Goal: Task Accomplishment & Management: Complete application form

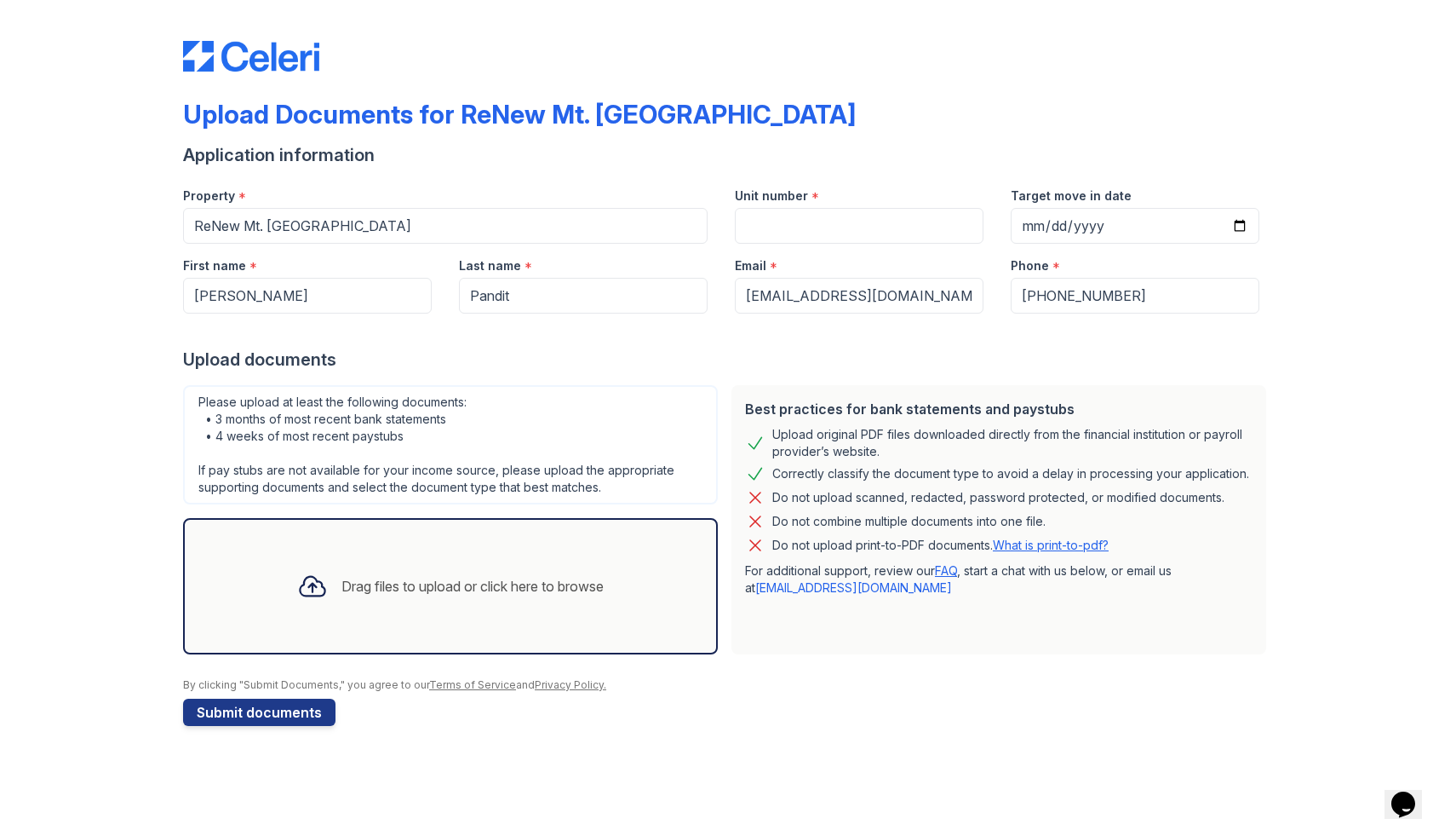
click at [419, 599] on div "Drag files to upload or click here to browse" at bounding box center [450, 587] width 334 height 58
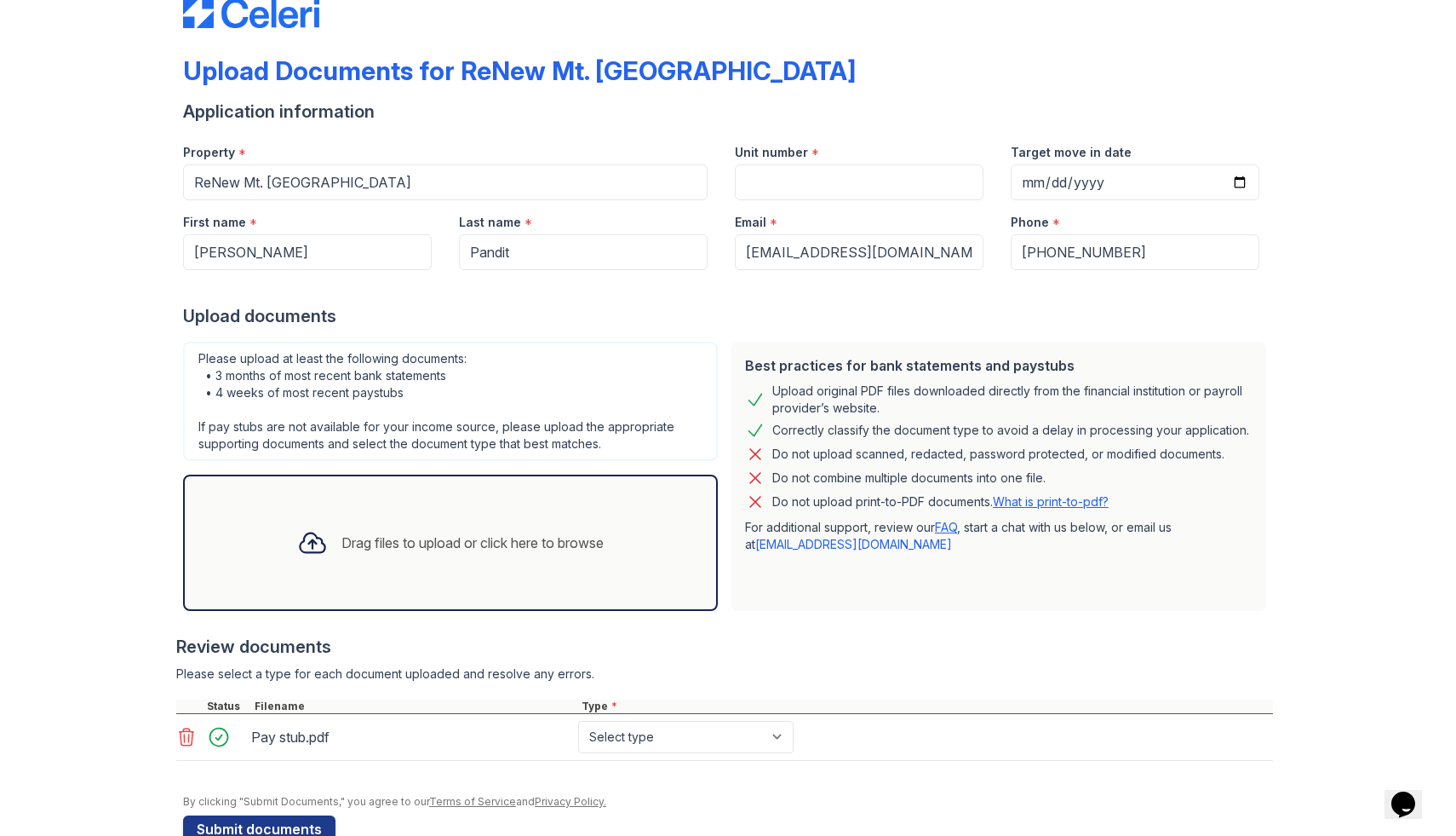
scroll to position [85, 0]
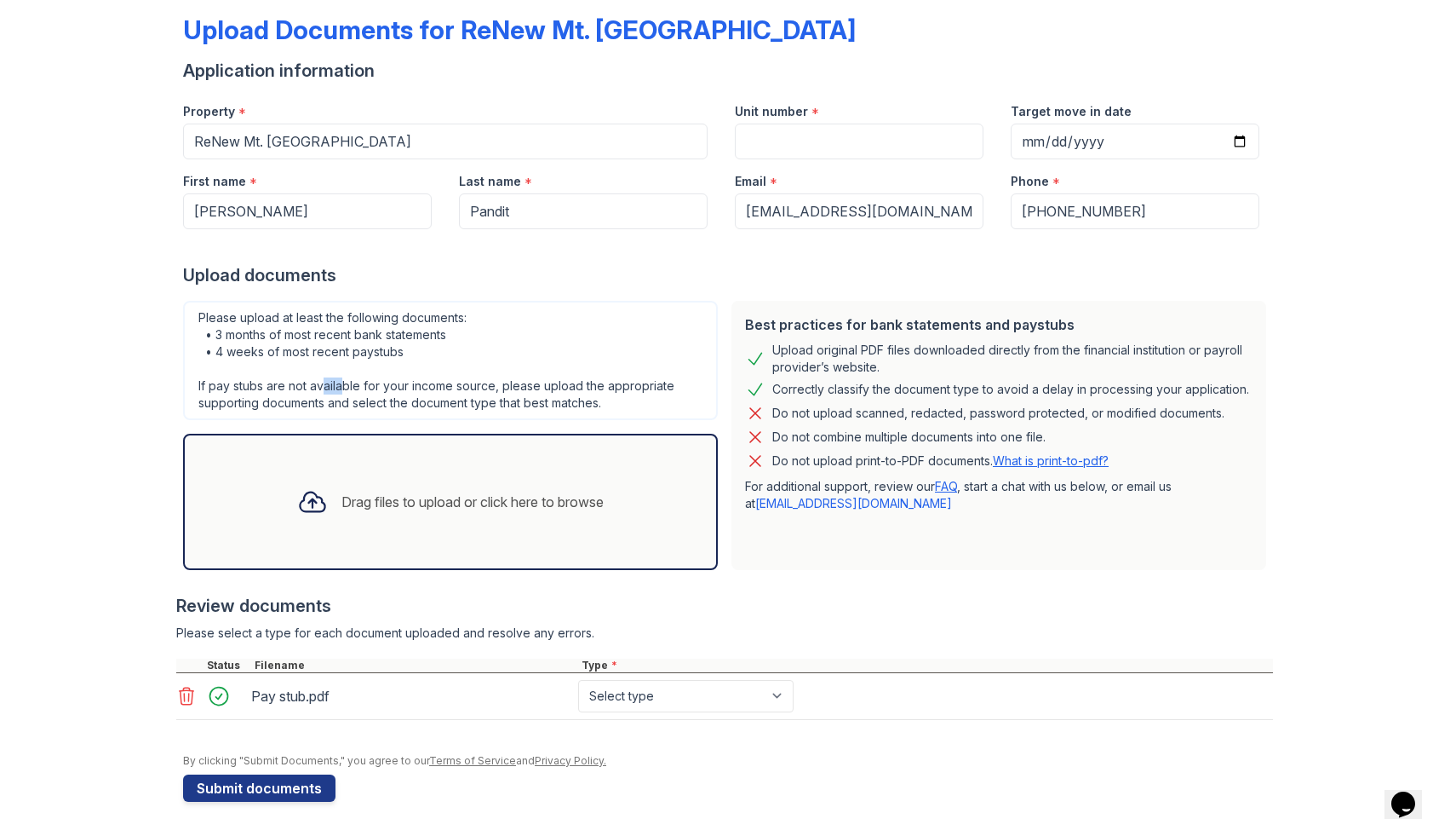
drag, startPoint x: 325, startPoint y: 377, endPoint x: 341, endPoint y: 381, distance: 16.5
click at [341, 382] on div "Please upload at least the following documents: • 3 months of most recent bank …" at bounding box center [451, 360] width 535 height 120
click at [341, 381] on div "Please upload at least the following documents: • 3 months of most recent bank …" at bounding box center [451, 360] width 535 height 120
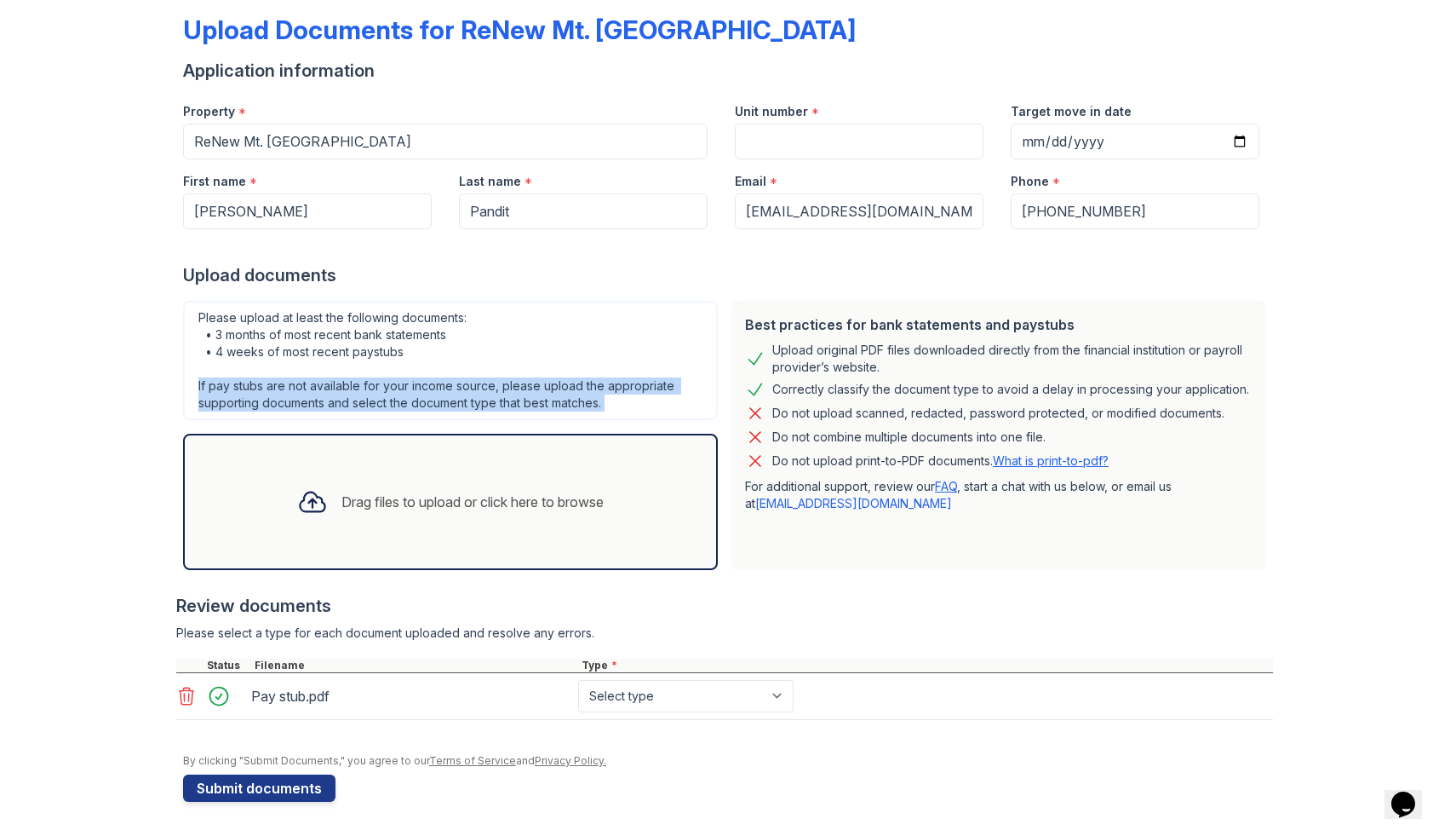
click at [341, 381] on div "Please upload at least the following documents: • 3 months of most recent bank …" at bounding box center [451, 360] width 535 height 120
click at [341, 382] on div "Please upload at least the following documents: • 3 months of most recent bank …" at bounding box center [451, 360] width 535 height 120
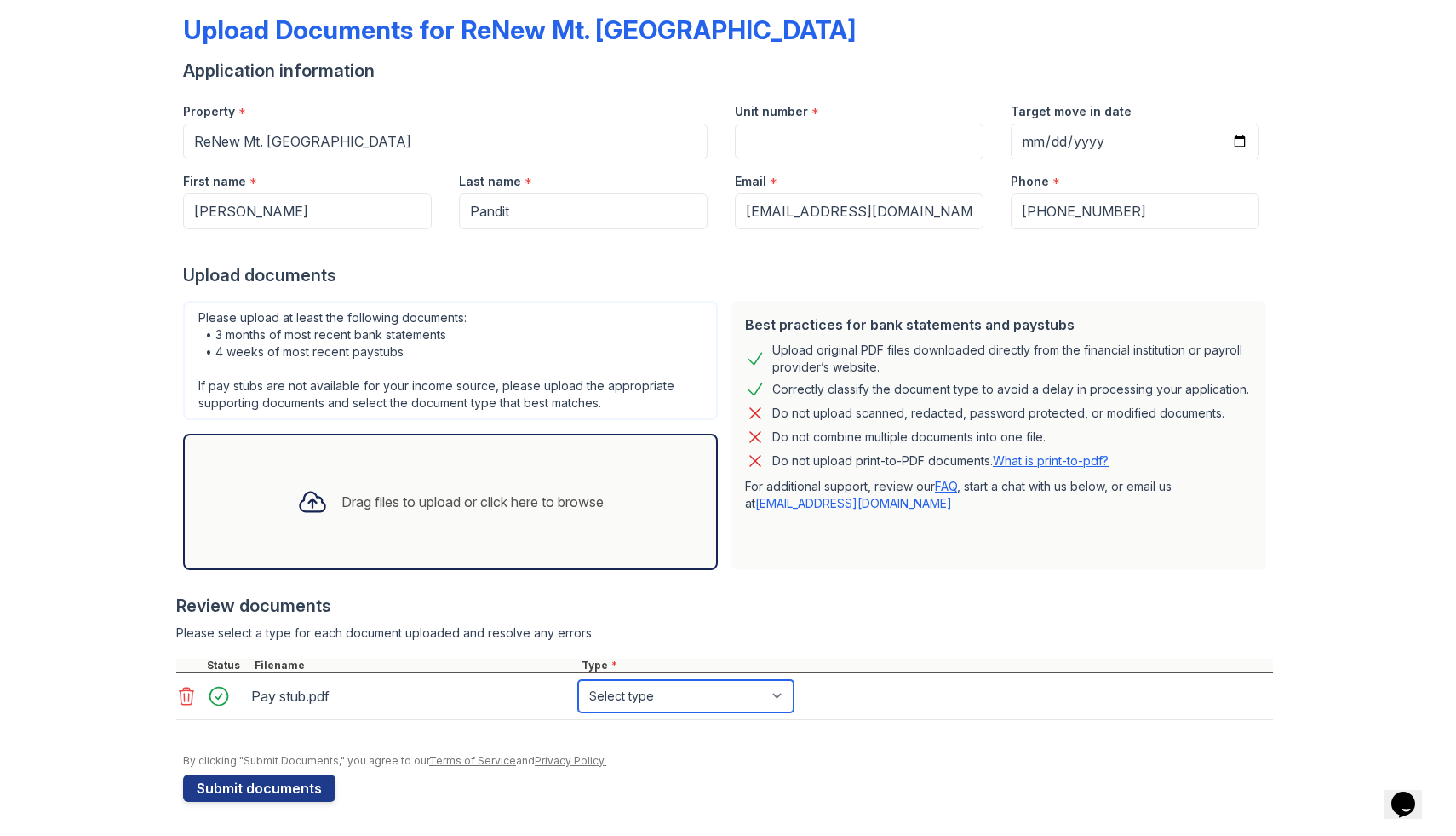
click at [604, 688] on select "Select type Paystub Bank Statement Offer Letter Tax Documents Benefit Award Let…" at bounding box center [686, 696] width 215 height 32
select select "paystub"
click at [579, 680] on select "Select type Paystub Bank Statement Offer Letter Tax Documents Benefit Award Let…" at bounding box center [686, 696] width 215 height 32
click at [436, 560] on div "Drag files to upload or click here to browse" at bounding box center [451, 502] width 535 height 137
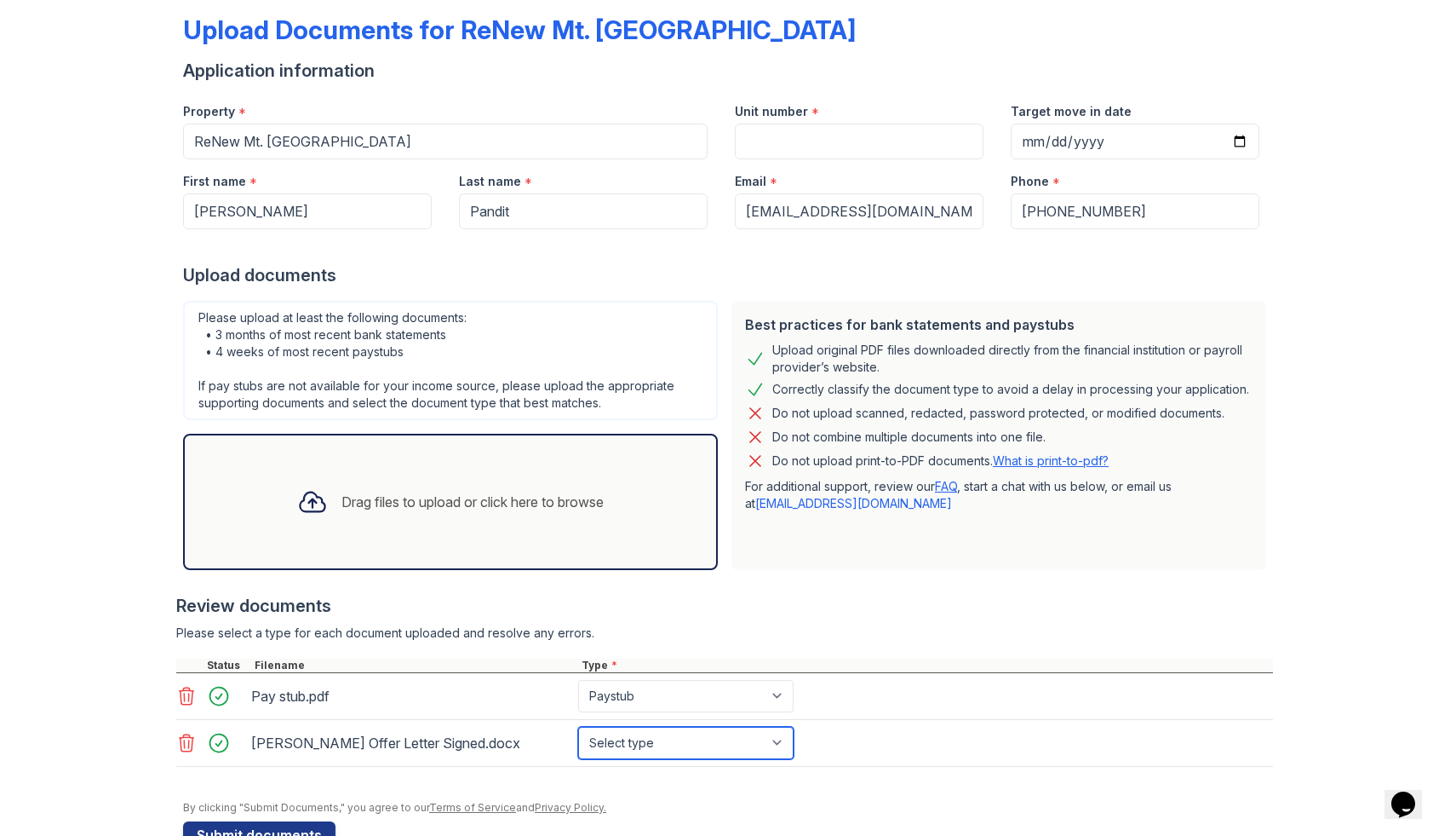
click at [660, 740] on select "Select type Paystub Bank Statement Offer Letter Tax Documents Benefit Award Let…" at bounding box center [686, 743] width 215 height 32
select select "offer_letter"
click at [579, 727] on select "Select type Paystub Bank Statement Offer Letter Tax Documents Benefit Award Let…" at bounding box center [686, 743] width 215 height 32
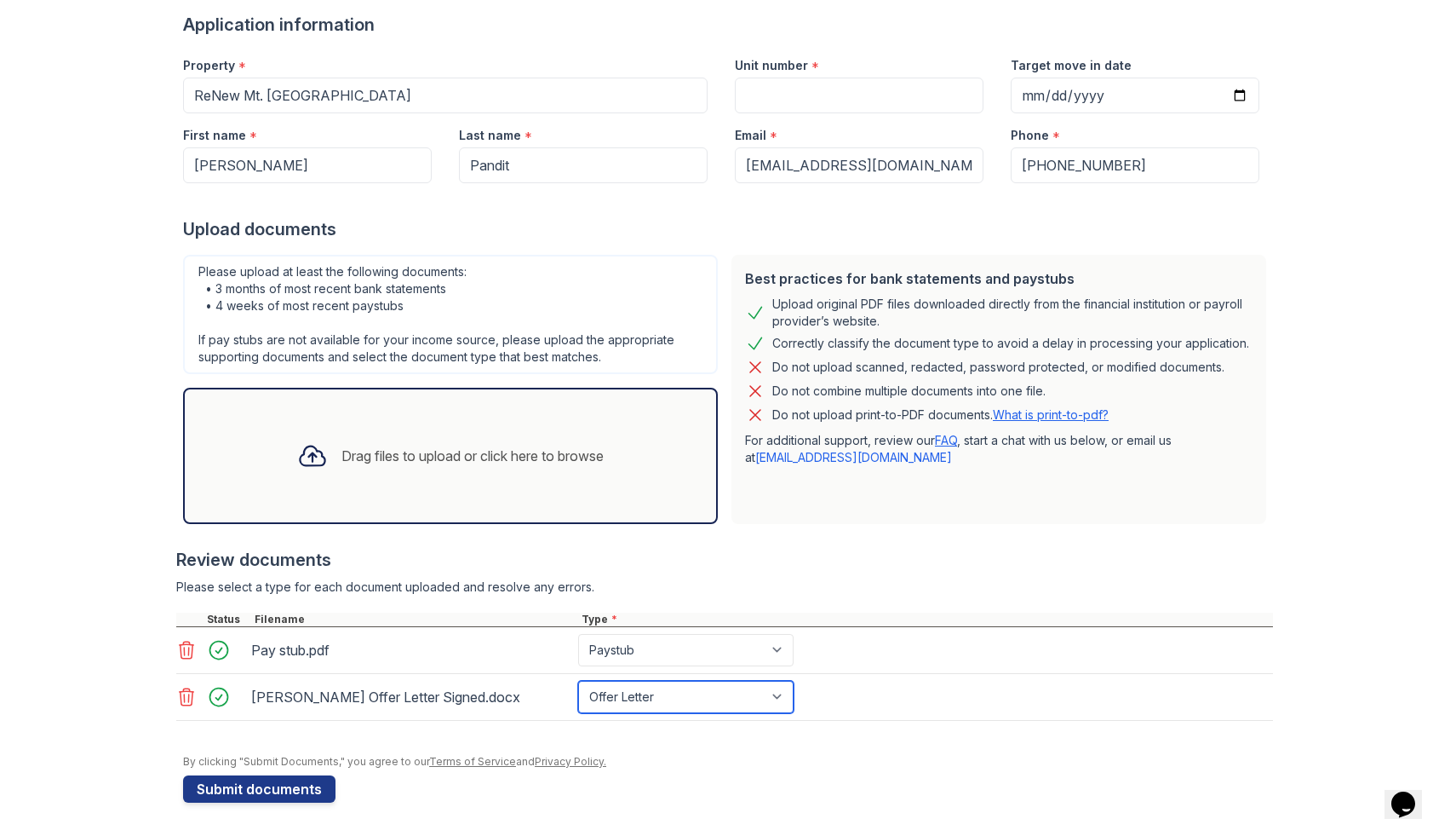
scroll to position [132, 0]
click at [679, 746] on div at bounding box center [728, 745] width 1090 height 17
click at [305, 784] on button "Submit documents" at bounding box center [259, 788] width 153 height 27
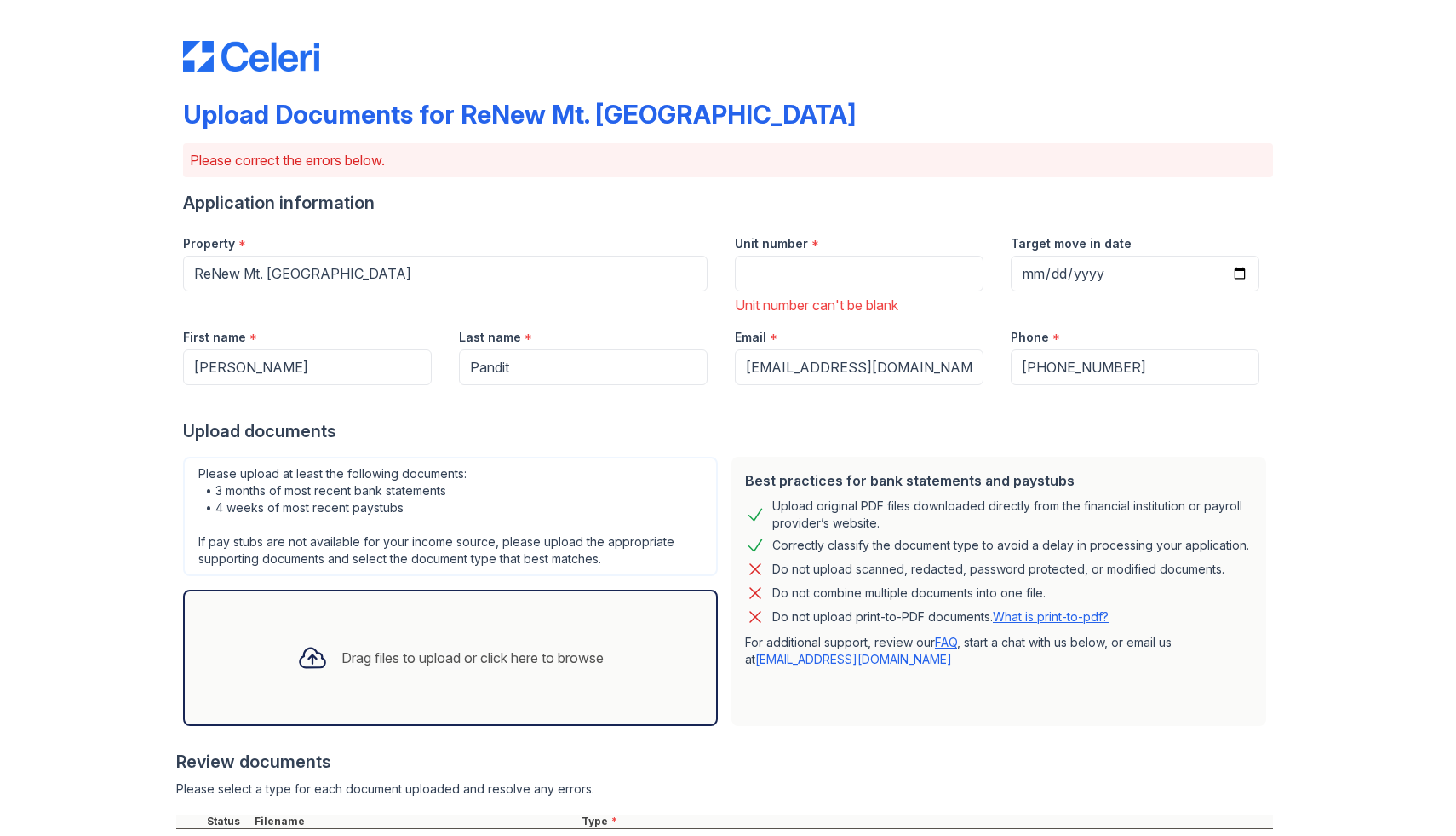
scroll to position [257, 0]
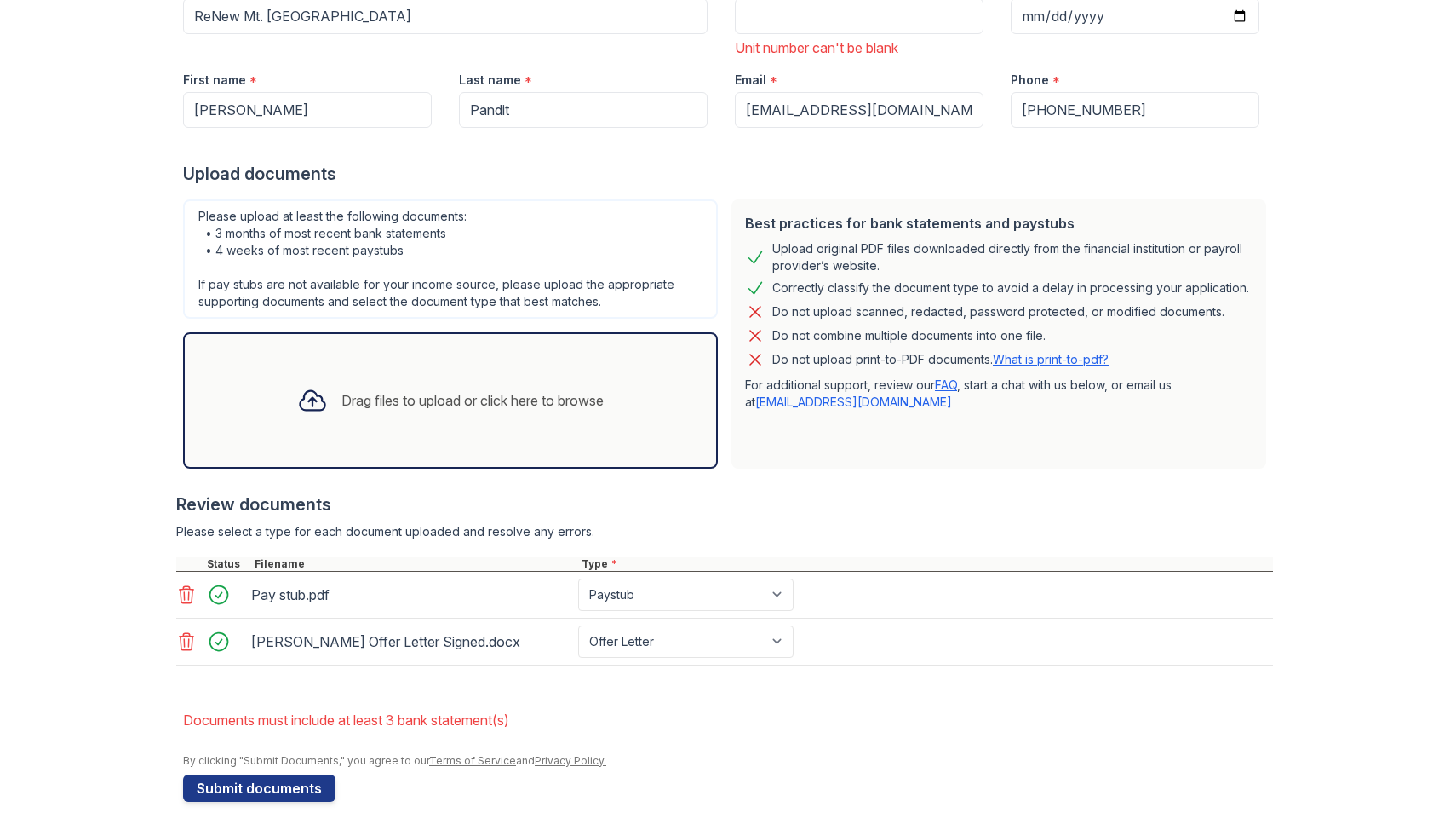
click at [126, 409] on div "Upload Documents for ReNew Mt. [GEOGRAPHIC_DATA] Please correct the errors belo…" at bounding box center [728, 289] width 1402 height 1093
click at [493, 413] on div "Drag files to upload or click here to browse" at bounding box center [450, 400] width 334 height 58
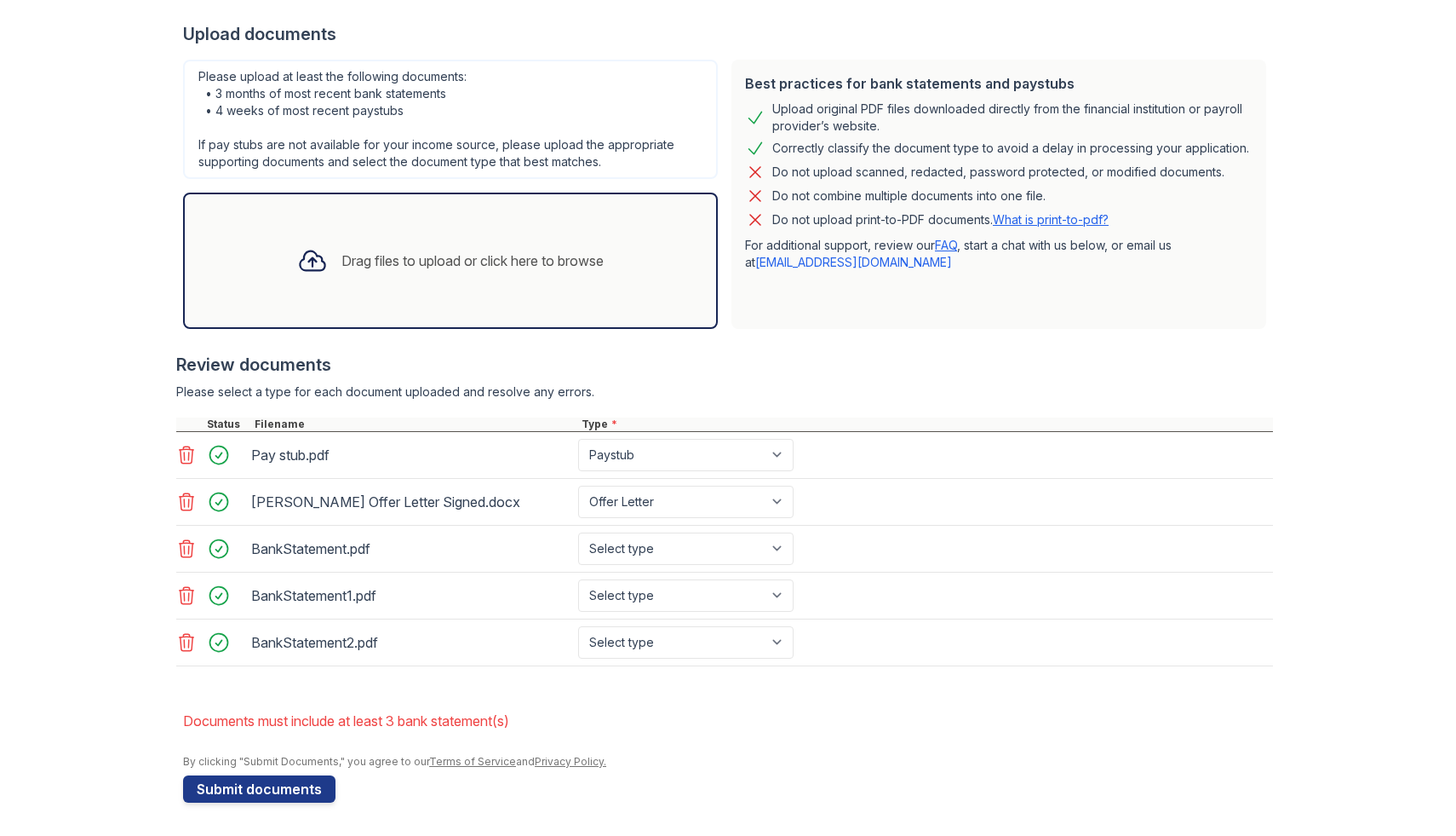
scroll to position [398, 0]
click at [678, 557] on select "Select type Paystub Bank Statement Offer Letter Tax Documents Benefit Award Let…" at bounding box center [686, 548] width 215 height 32
select select "bank_statement"
click at [579, 532] on select "Select type Paystub Bank Statement Offer Letter Tax Documents Benefit Award Let…" at bounding box center [686, 548] width 215 height 32
click at [671, 593] on select "Select type Paystub Bank Statement Offer Letter Tax Documents Benefit Award Let…" at bounding box center [686, 595] width 215 height 32
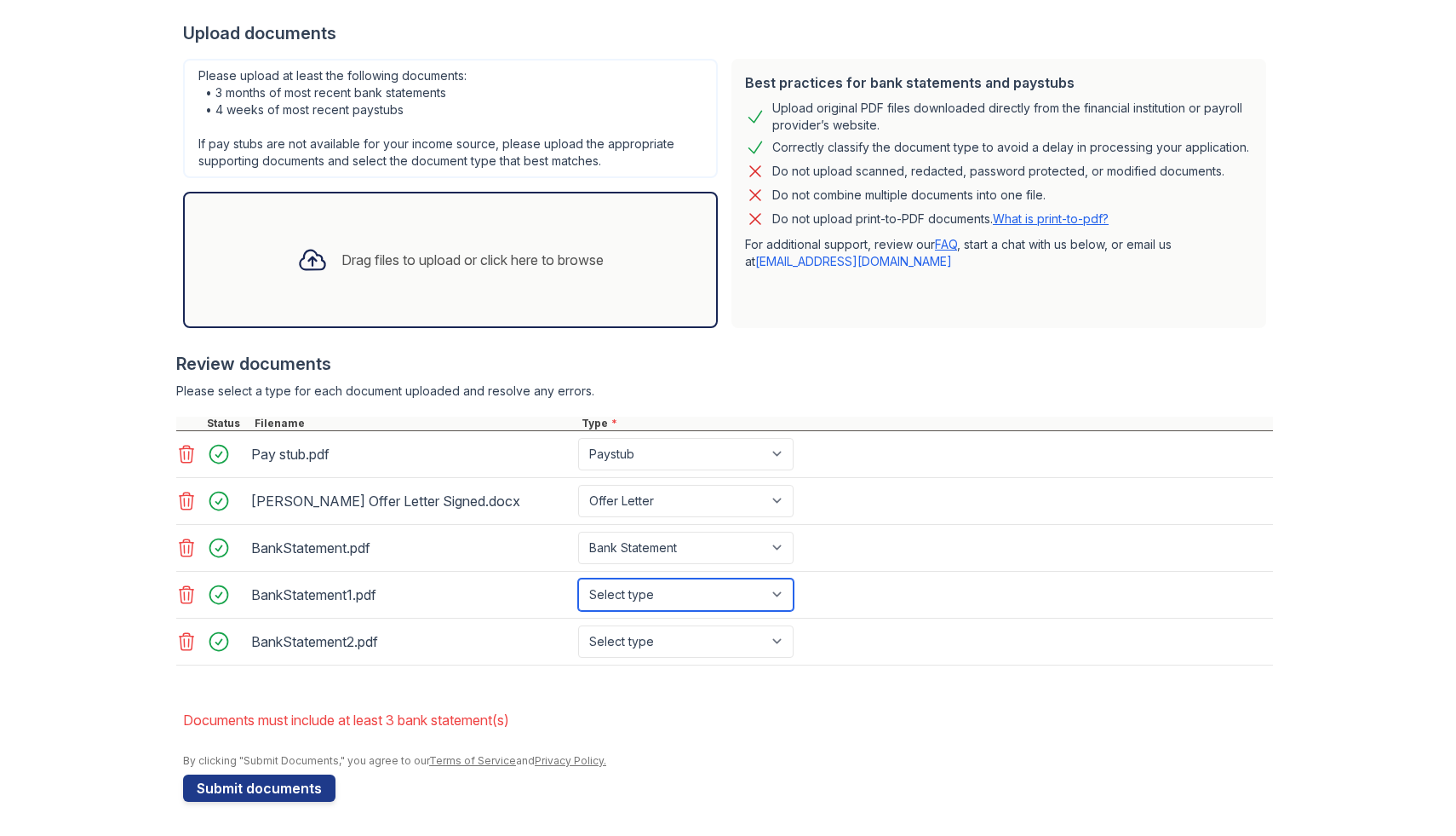
select select "bank_statement"
click at [579, 579] on select "Select type Paystub Bank Statement Offer Letter Tax Documents Benefit Award Let…" at bounding box center [686, 595] width 215 height 32
click at [660, 650] on select "Select type Paystub Bank Statement Offer Letter Tax Documents Benefit Award Let…" at bounding box center [686, 641] width 215 height 32
select select "bank_statement"
click at [579, 625] on select "Select type Paystub Bank Statement Offer Letter Tax Documents Benefit Award Let…" at bounding box center [686, 641] width 215 height 32
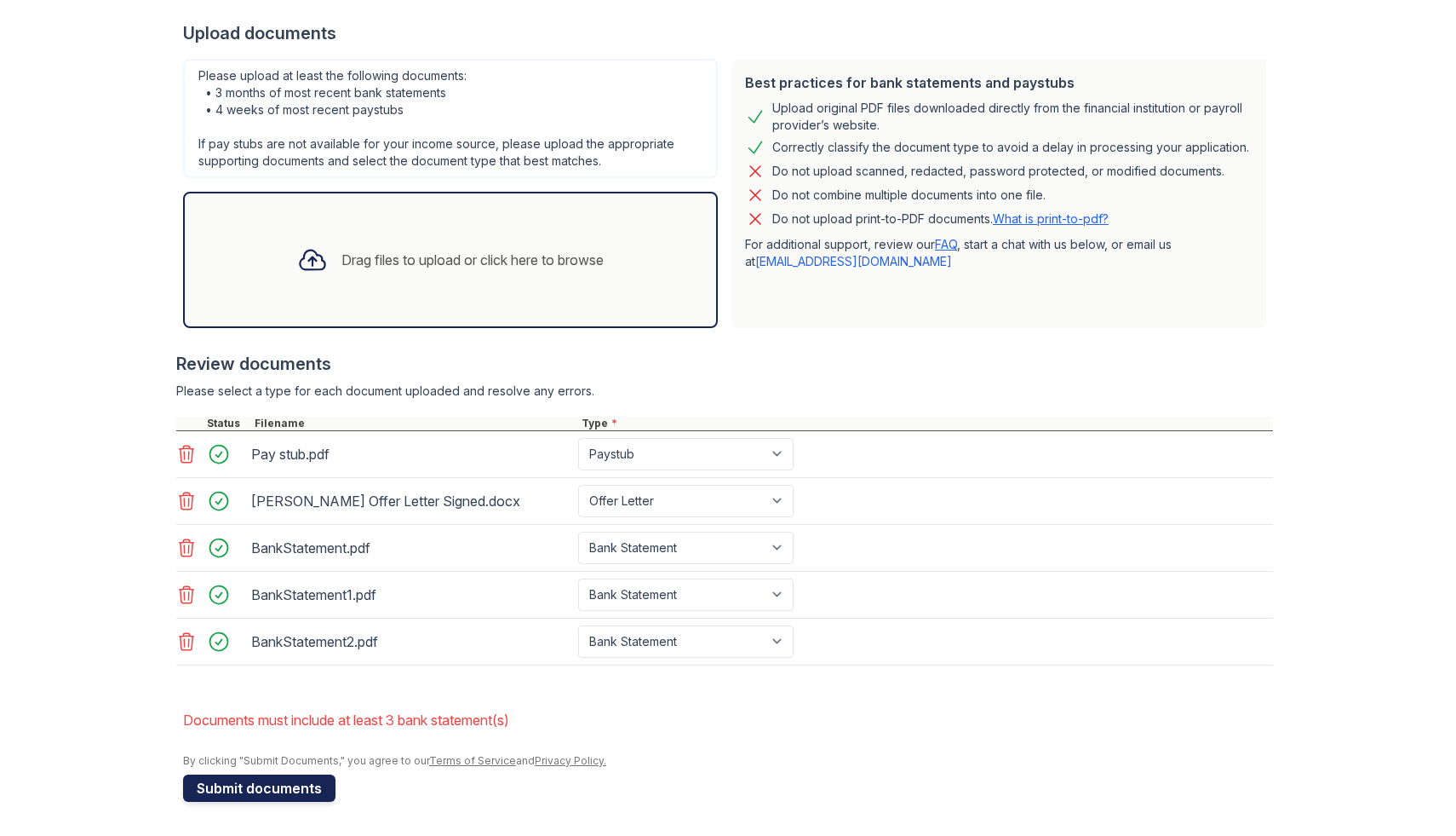
click at [215, 789] on button "Submit documents" at bounding box center [259, 788] width 153 height 27
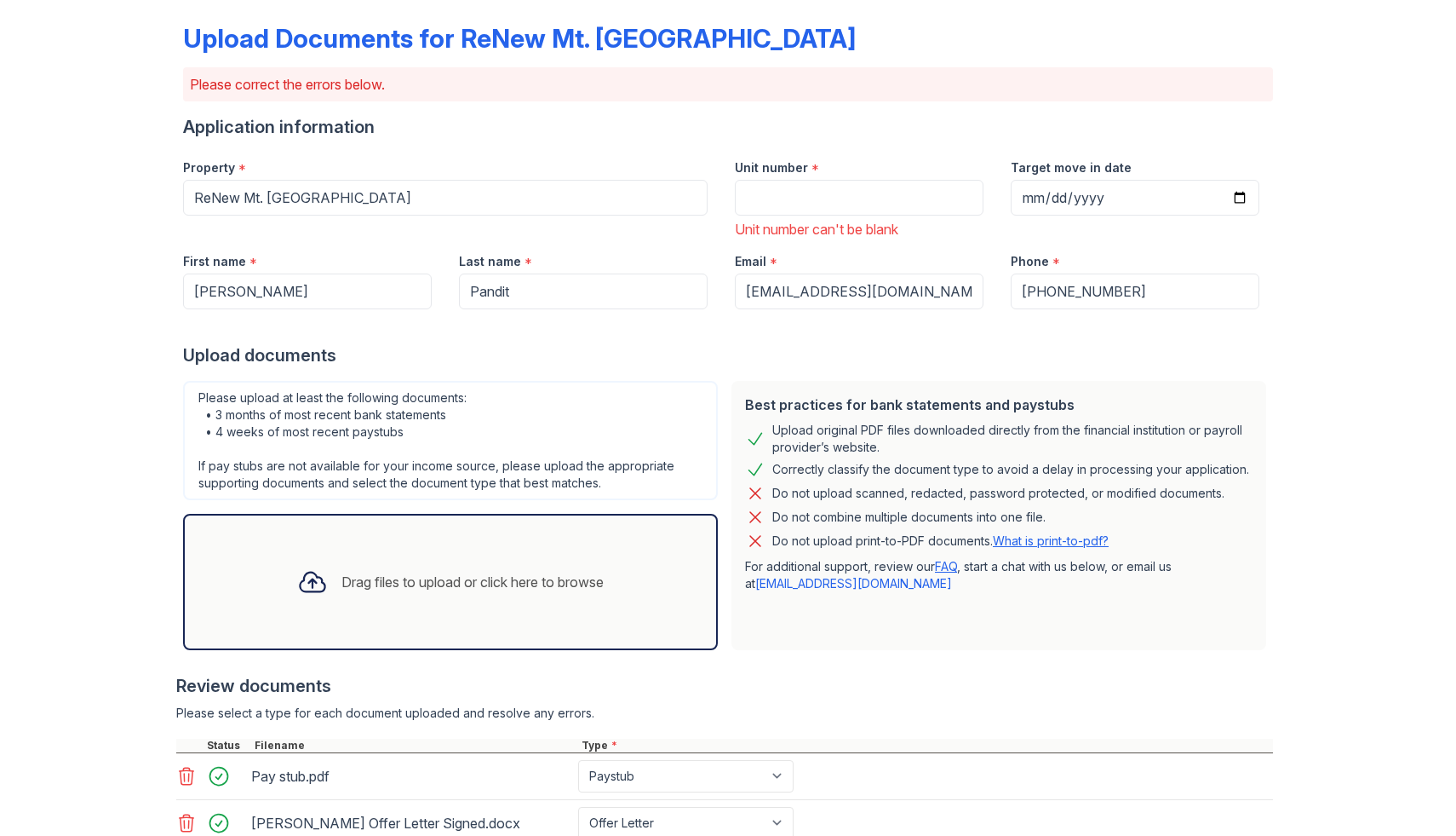
scroll to position [369, 0]
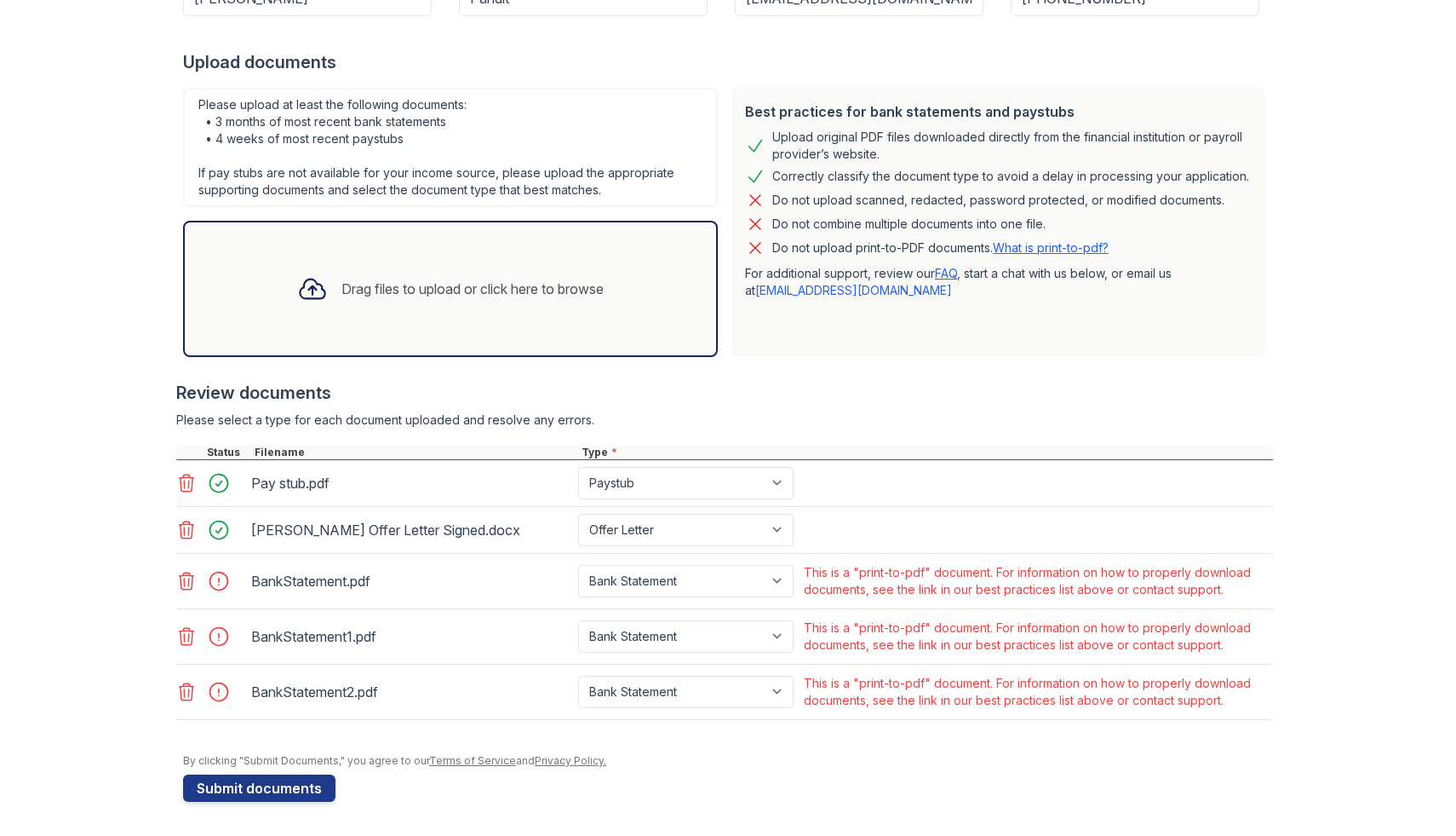
click at [1016, 248] on link "What is print-to-pdf?" at bounding box center [1051, 247] width 116 height 15
click at [326, 602] on div "BankStatement.pdf Paystub Bank Statement Offer Letter Tax Documents Benefit Awa…" at bounding box center [725, 582] width 1097 height 56
click at [435, 337] on div "Drag files to upload or click here to browse" at bounding box center [451, 289] width 535 height 137
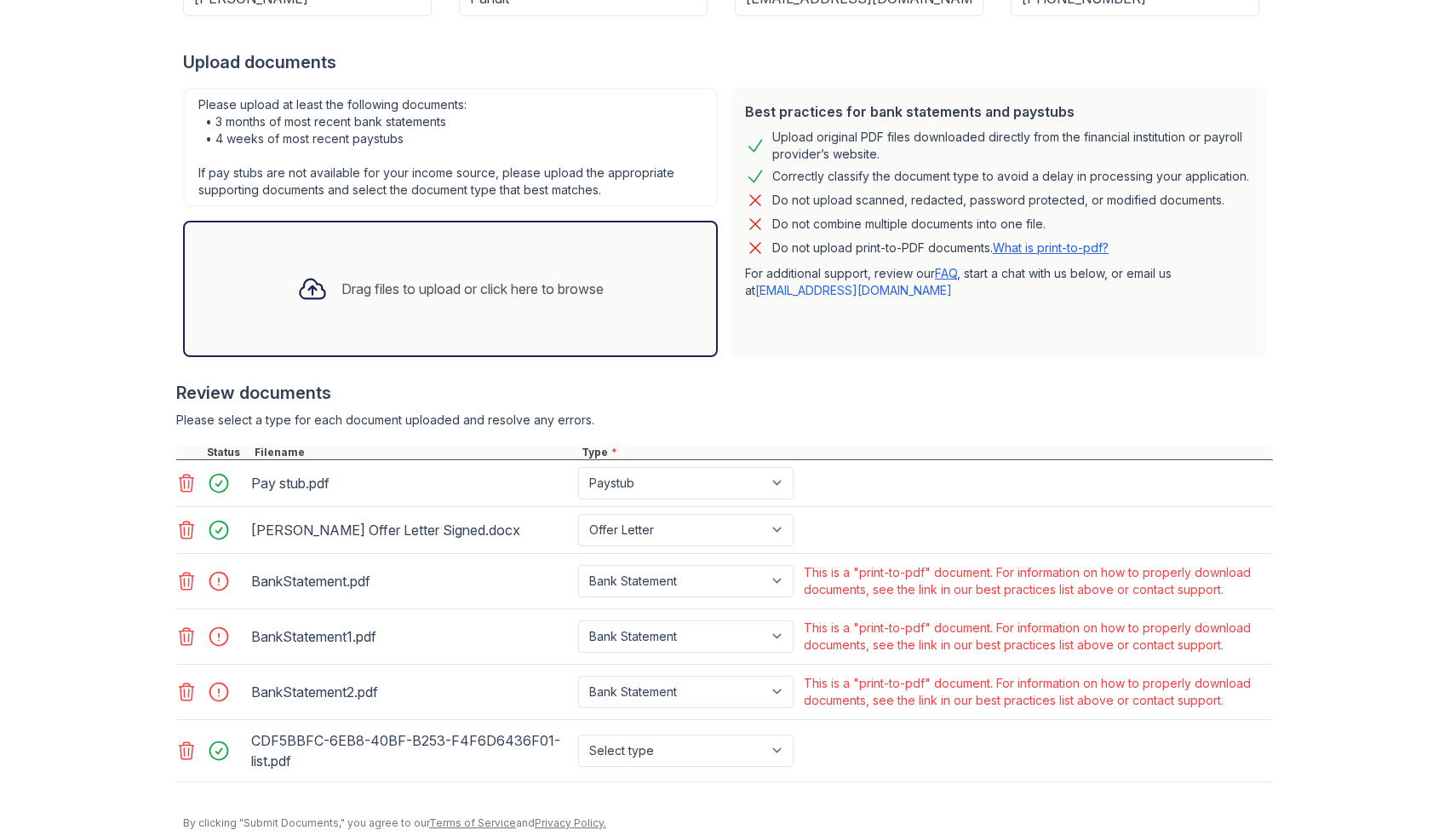
click at [185, 579] on icon at bounding box center [187, 582] width 20 height 20
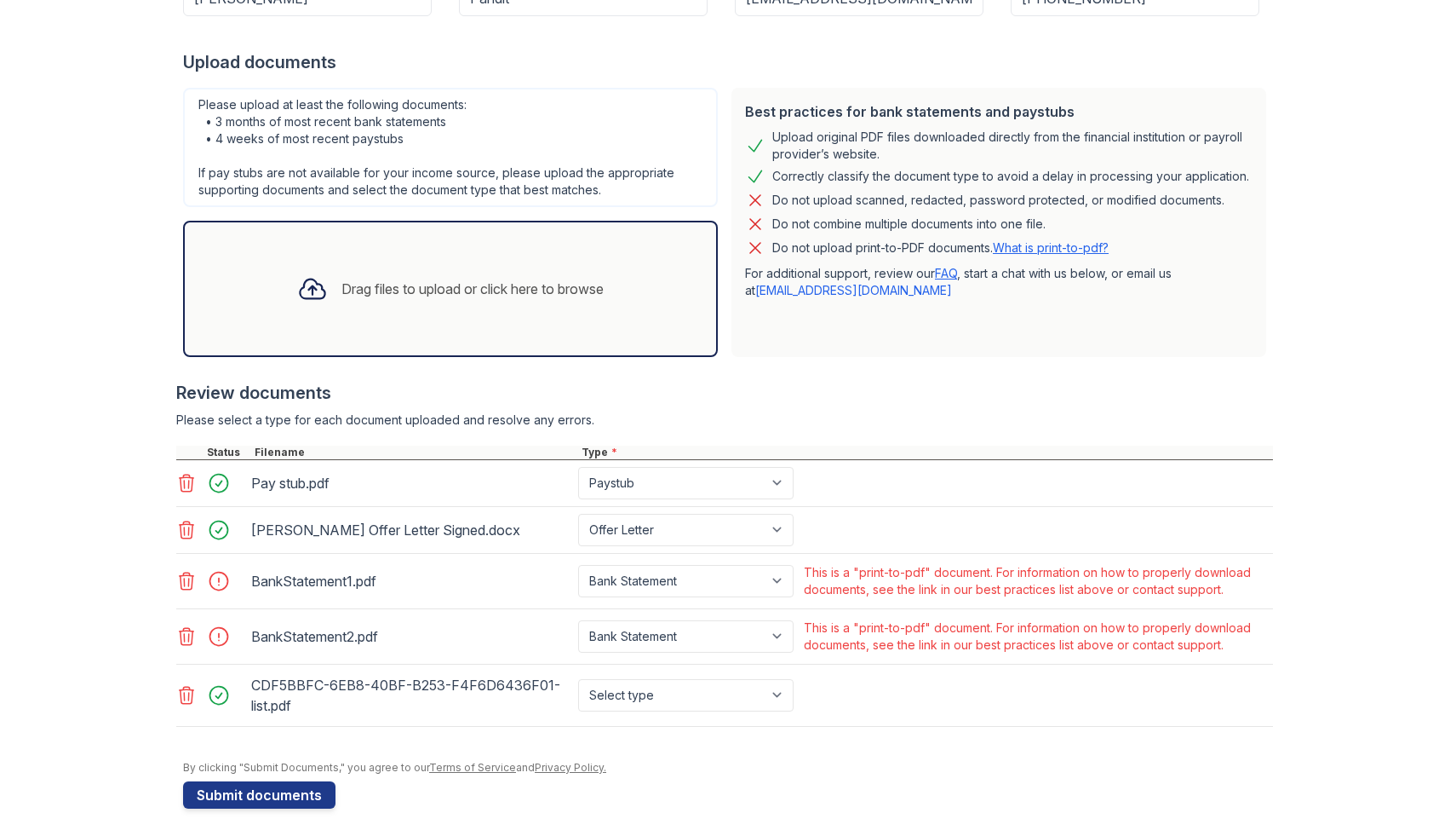
click at [185, 579] on icon at bounding box center [187, 582] width 20 height 20
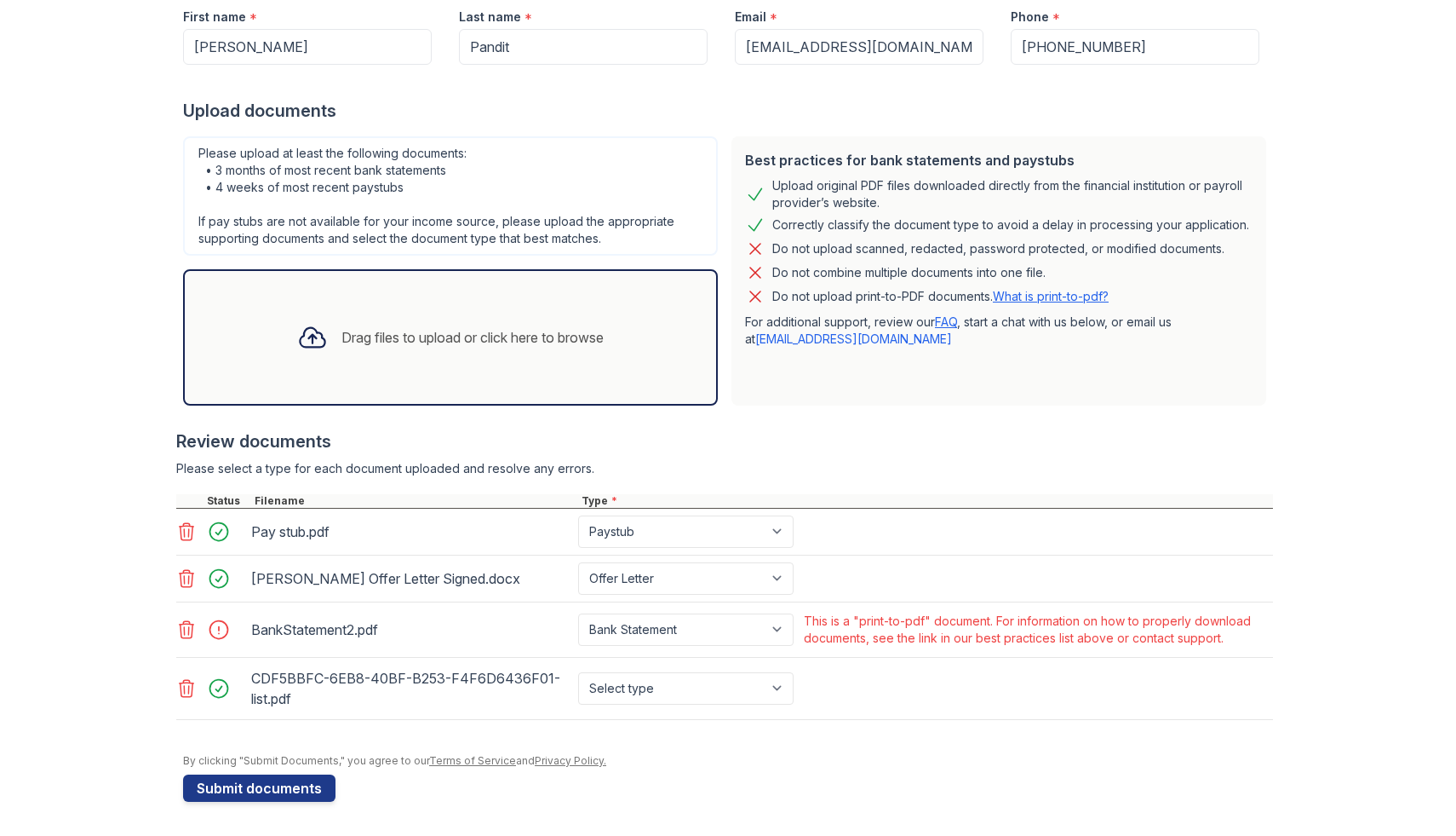
click at [185, 579] on icon at bounding box center [187, 579] width 20 height 20
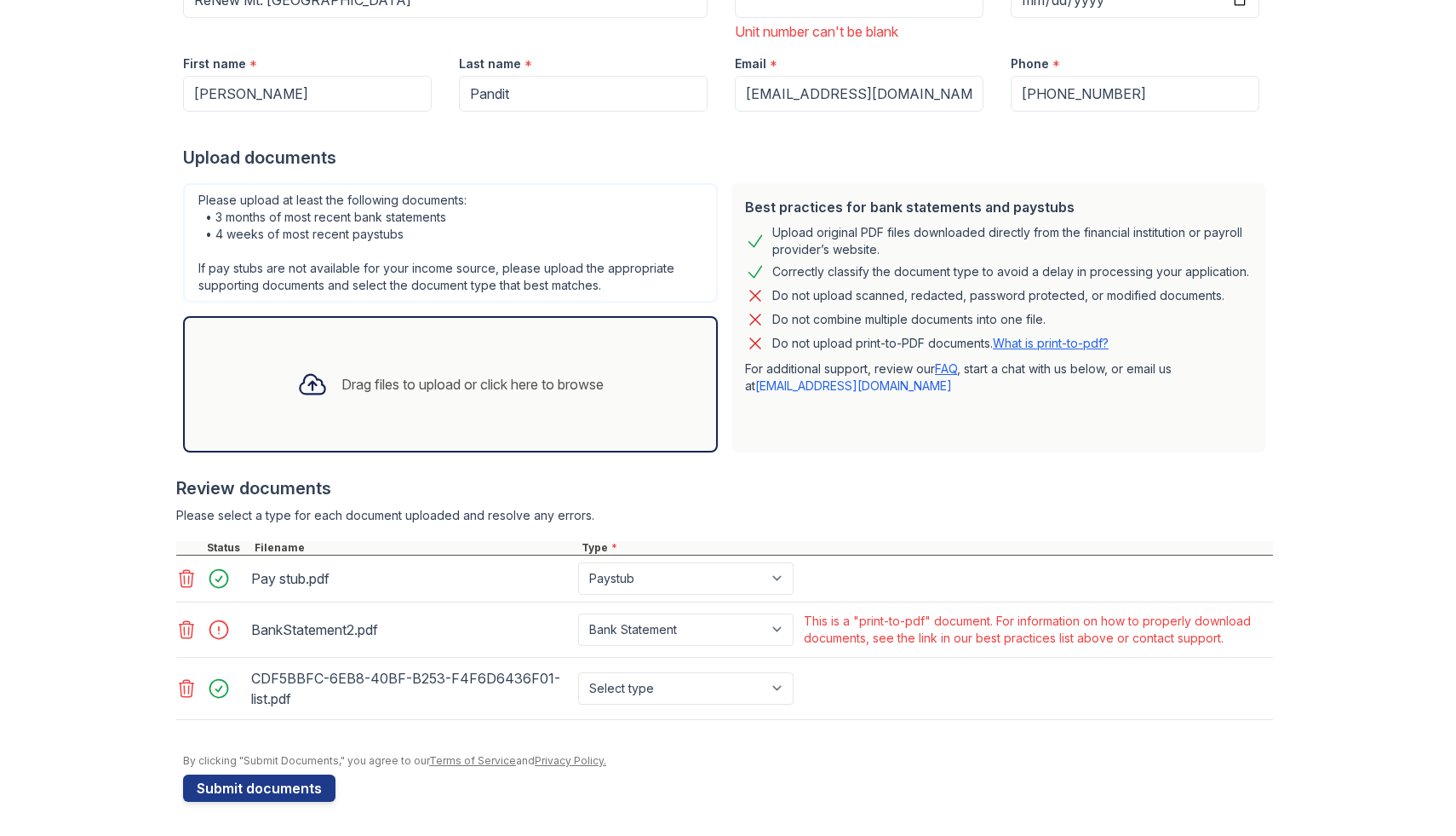
click at [185, 633] on icon at bounding box center [187, 629] width 20 height 20
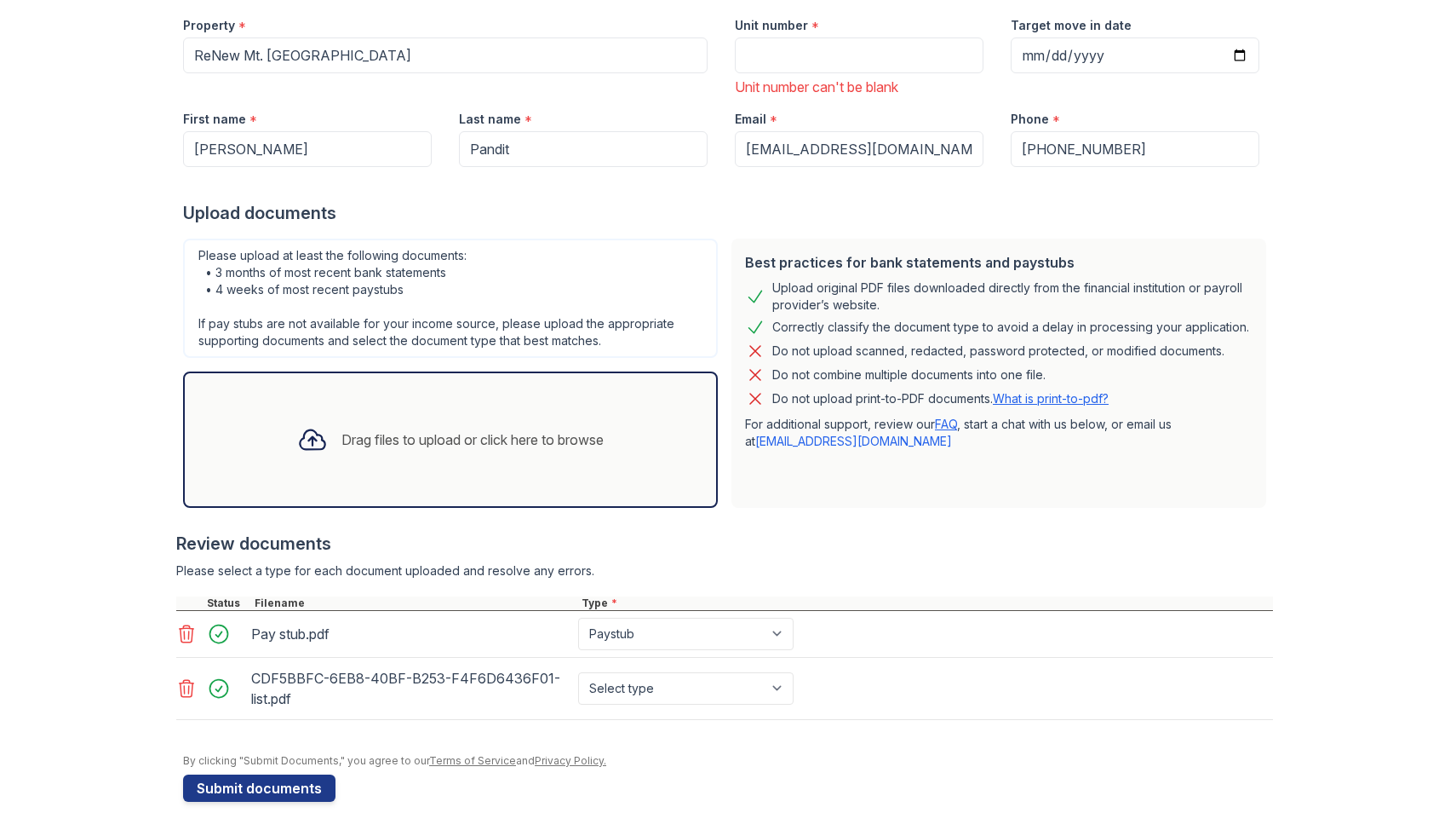
scroll to position [218, 0]
click at [631, 689] on select "Select type Paystub Bank Statement Offer Letter Tax Documents Benefit Award Let…" at bounding box center [686, 688] width 215 height 32
select select "bank_statement"
click at [579, 672] on select "Select type Paystub Bank Statement Offer Letter Tax Documents Benefit Award Let…" at bounding box center [686, 688] width 215 height 32
click at [305, 798] on button "Submit documents" at bounding box center [259, 788] width 153 height 27
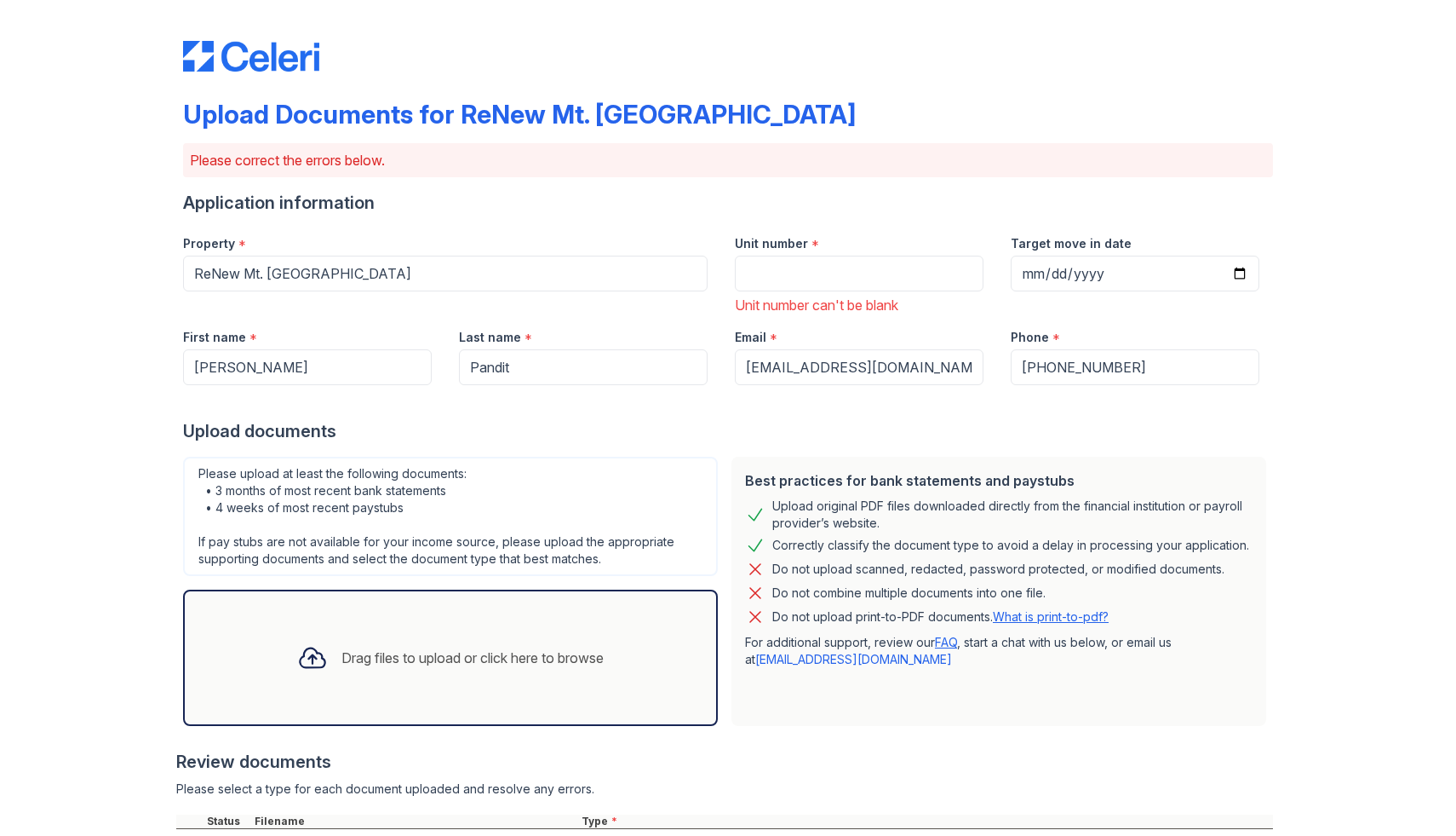
scroll to position [272, 0]
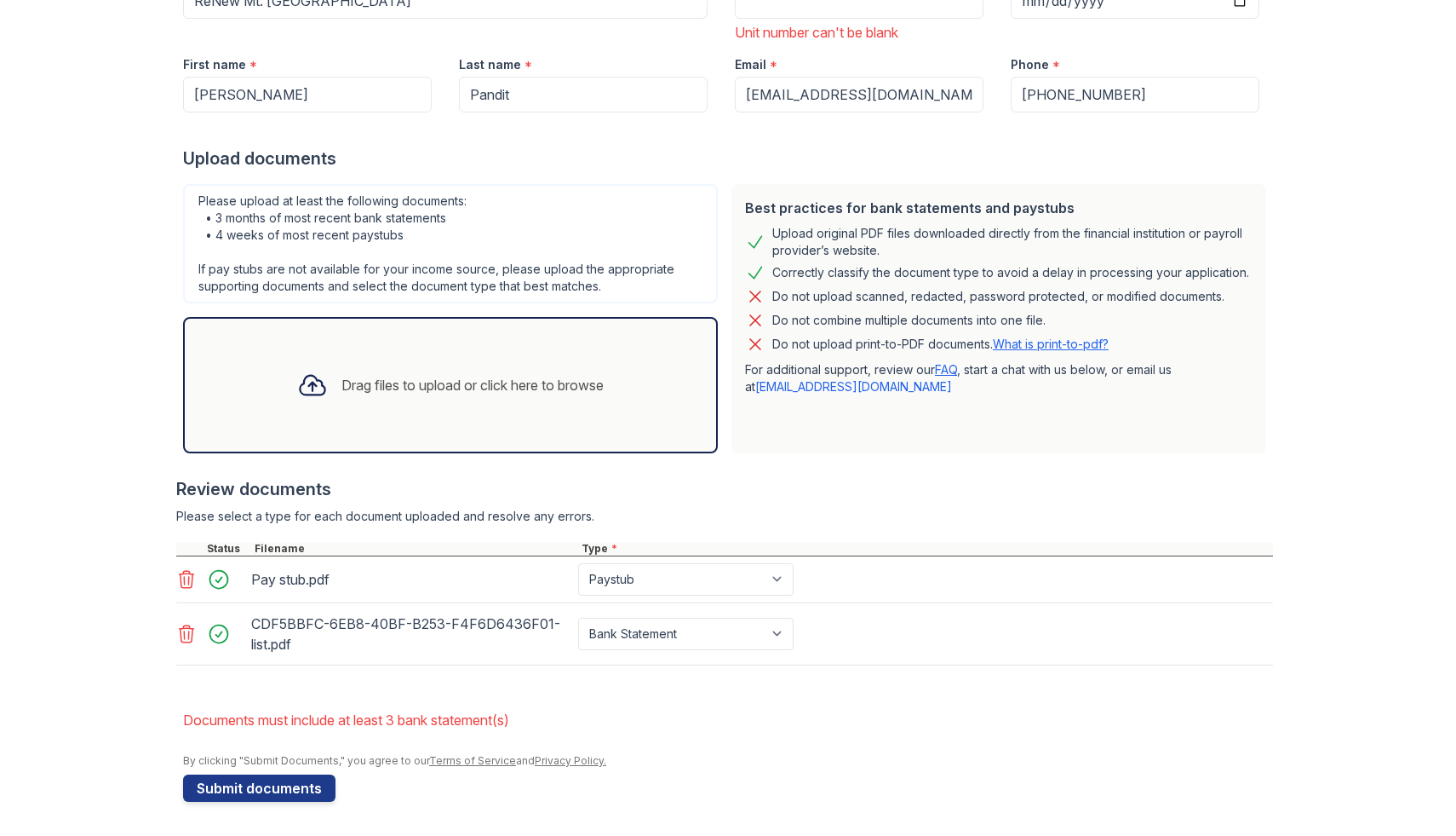
click at [181, 633] on icon at bounding box center [187, 634] width 15 height 17
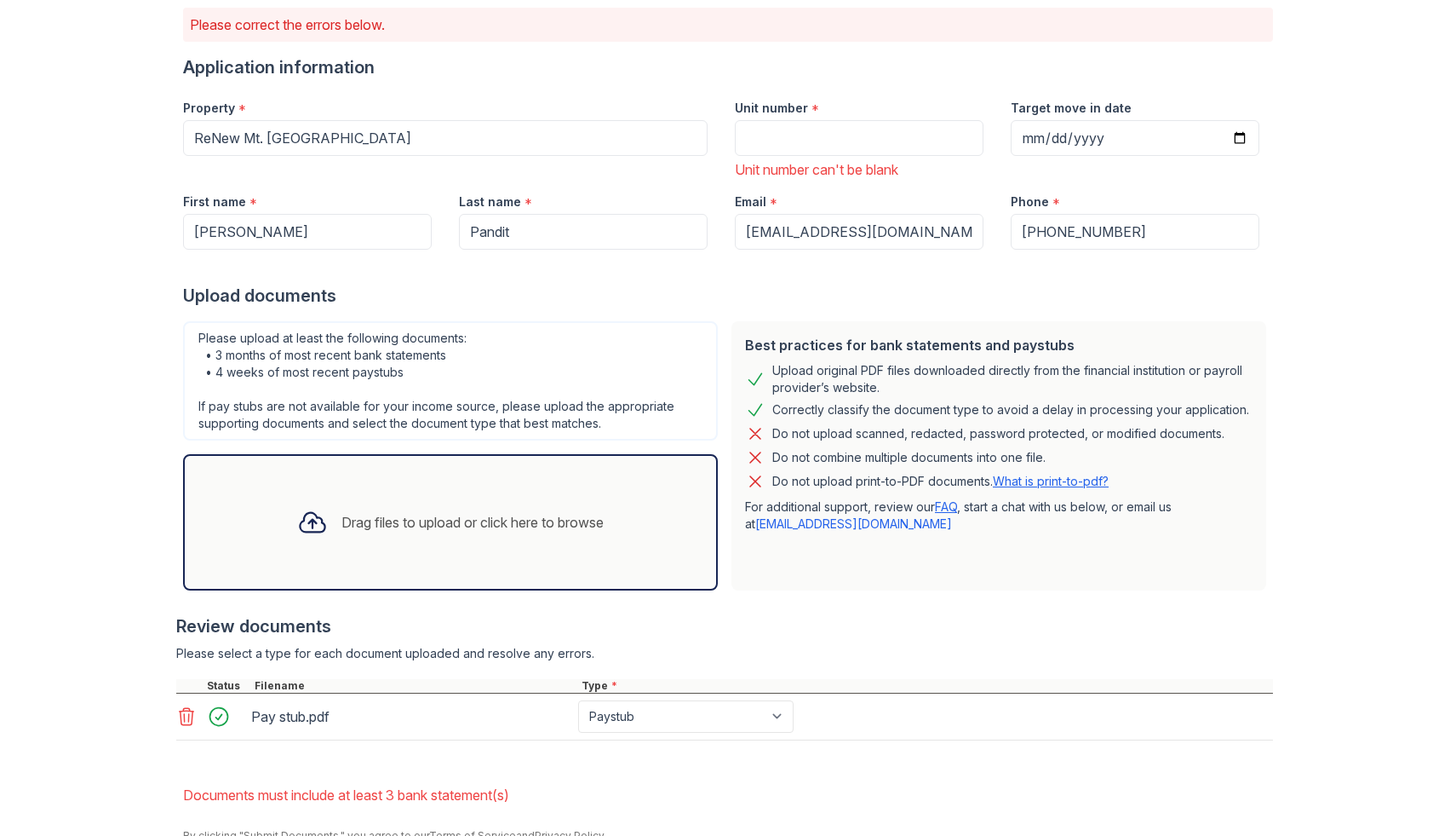
scroll to position [210, 0]
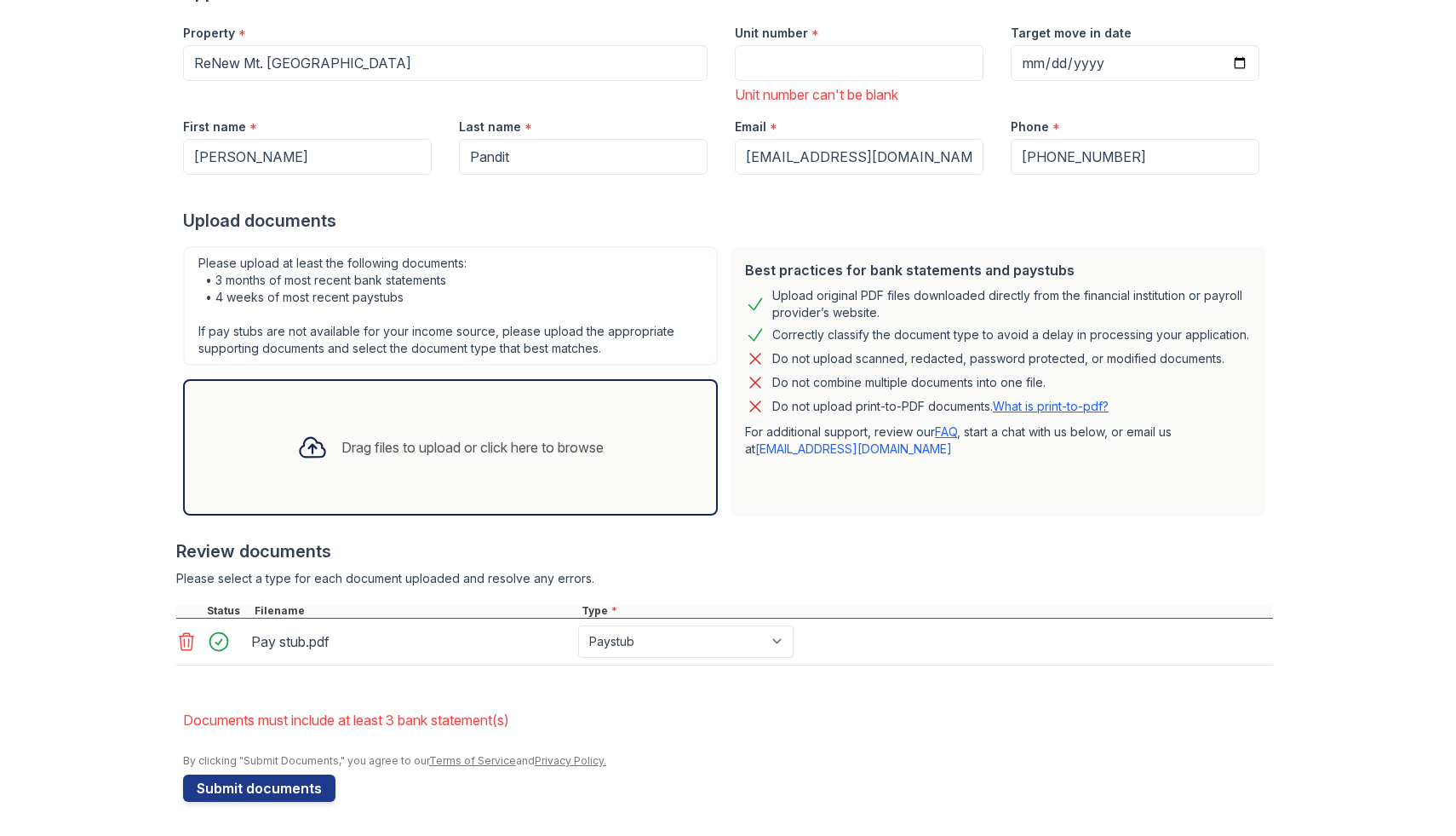
click at [392, 444] on div "Drag files to upload or click here to browse" at bounding box center [472, 447] width 262 height 20
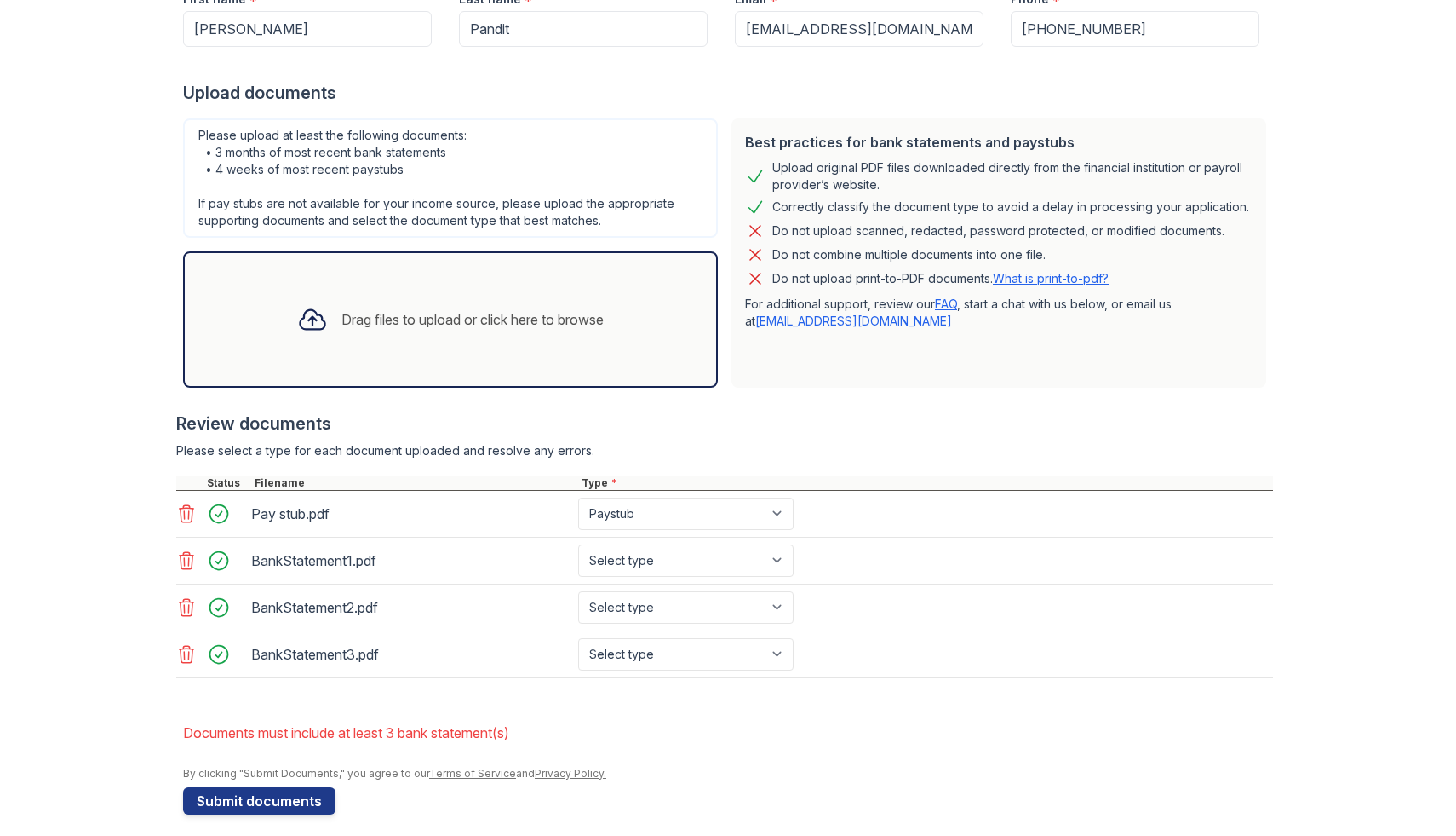
scroll to position [351, 0]
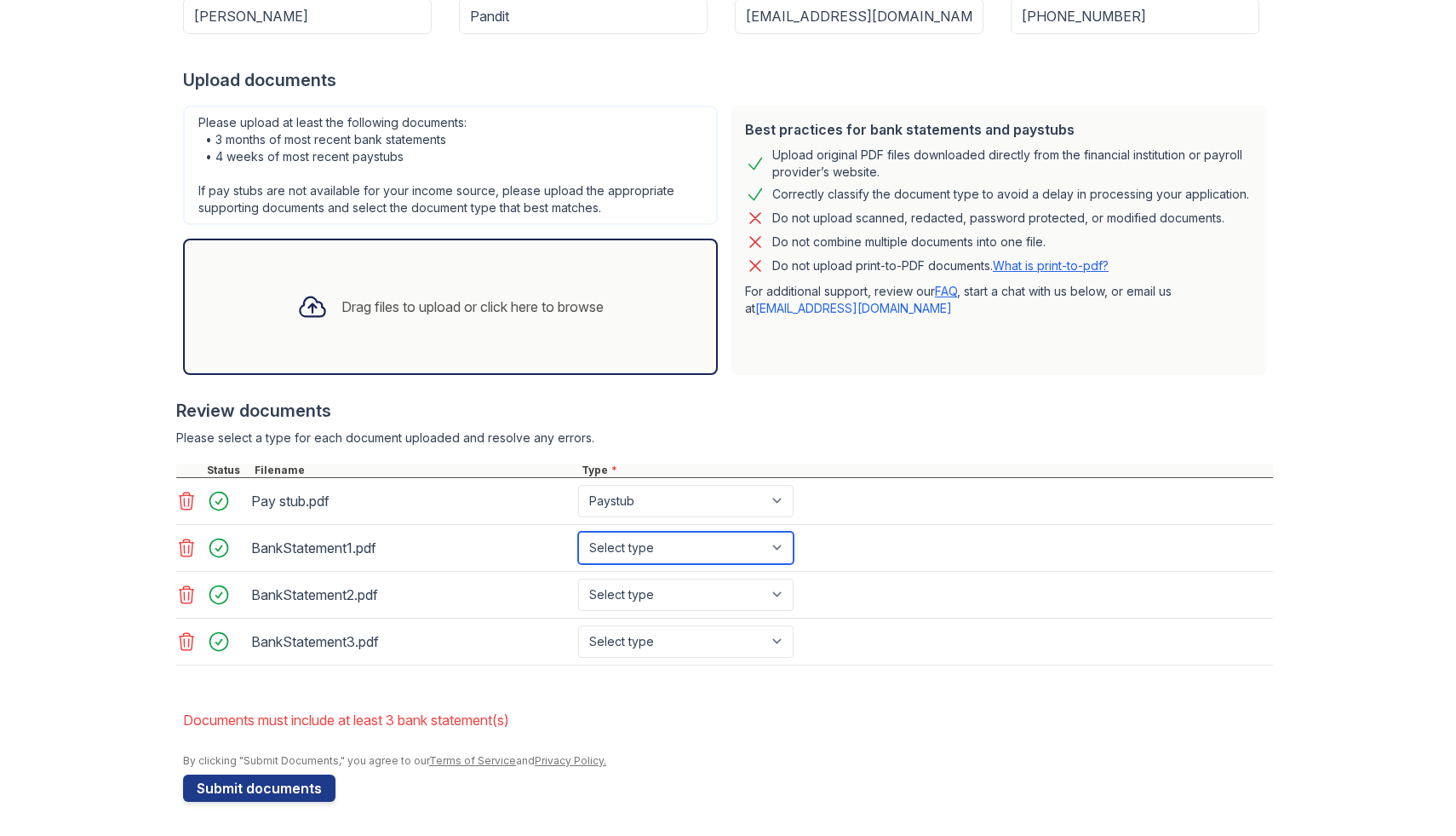
click at [649, 552] on select "Select type Paystub Bank Statement Offer Letter Tax Documents Benefit Award Let…" at bounding box center [686, 548] width 215 height 32
select select "bank_statement"
click at [579, 532] on select "Select type Paystub Bank Statement Offer Letter Tax Documents Benefit Award Let…" at bounding box center [686, 548] width 215 height 32
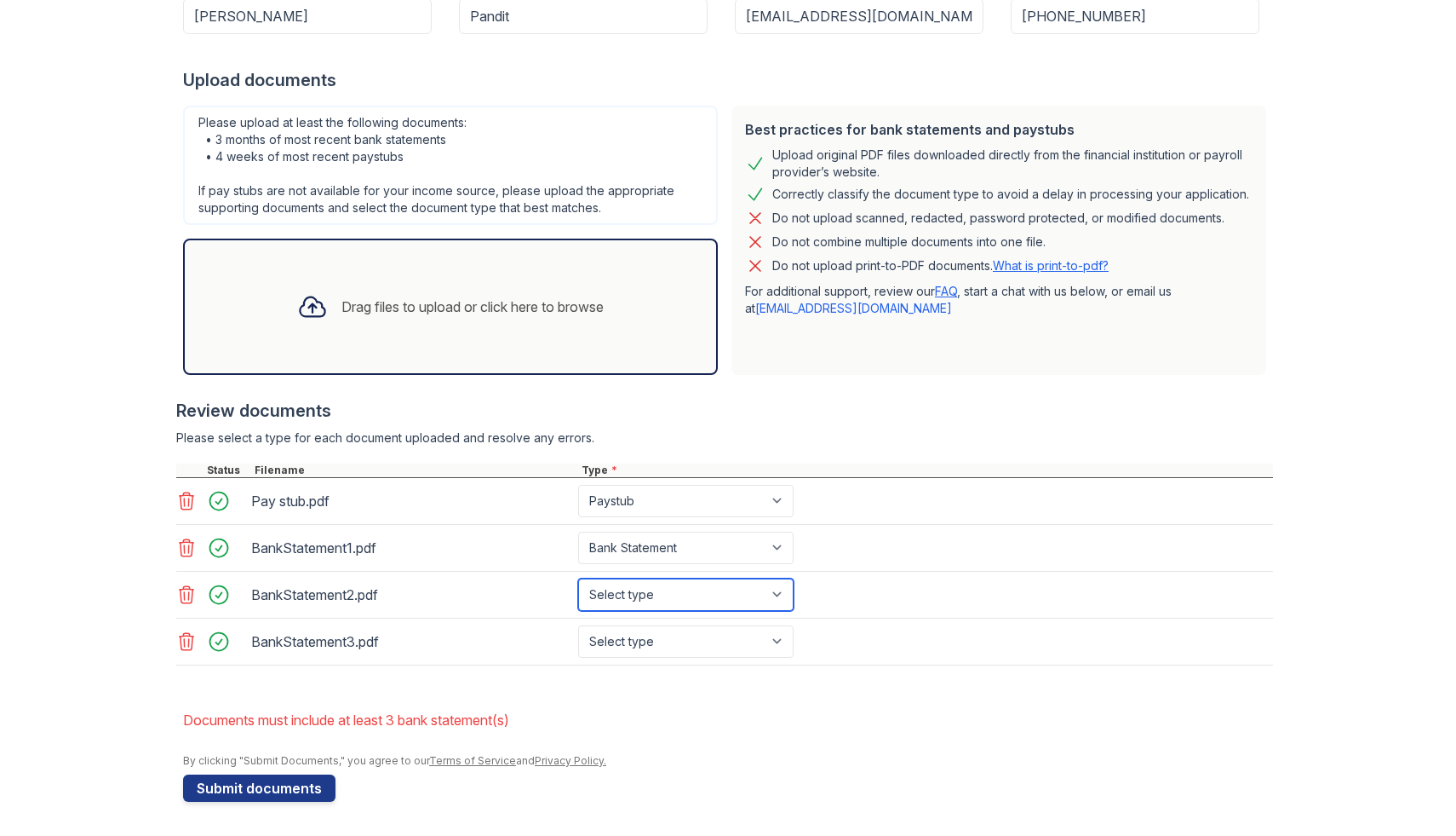
click at [655, 589] on select "Select type Paystub Bank Statement Offer Letter Tax Documents Benefit Award Let…" at bounding box center [686, 595] width 215 height 32
select select "bank_statement"
click at [579, 579] on select "Select type Paystub Bank Statement Offer Letter Tax Documents Benefit Award Let…" at bounding box center [686, 595] width 215 height 32
click at [655, 640] on select "Select type Paystub Bank Statement Offer Letter Tax Documents Benefit Award Let…" at bounding box center [686, 641] width 215 height 32
select select "bank_statement"
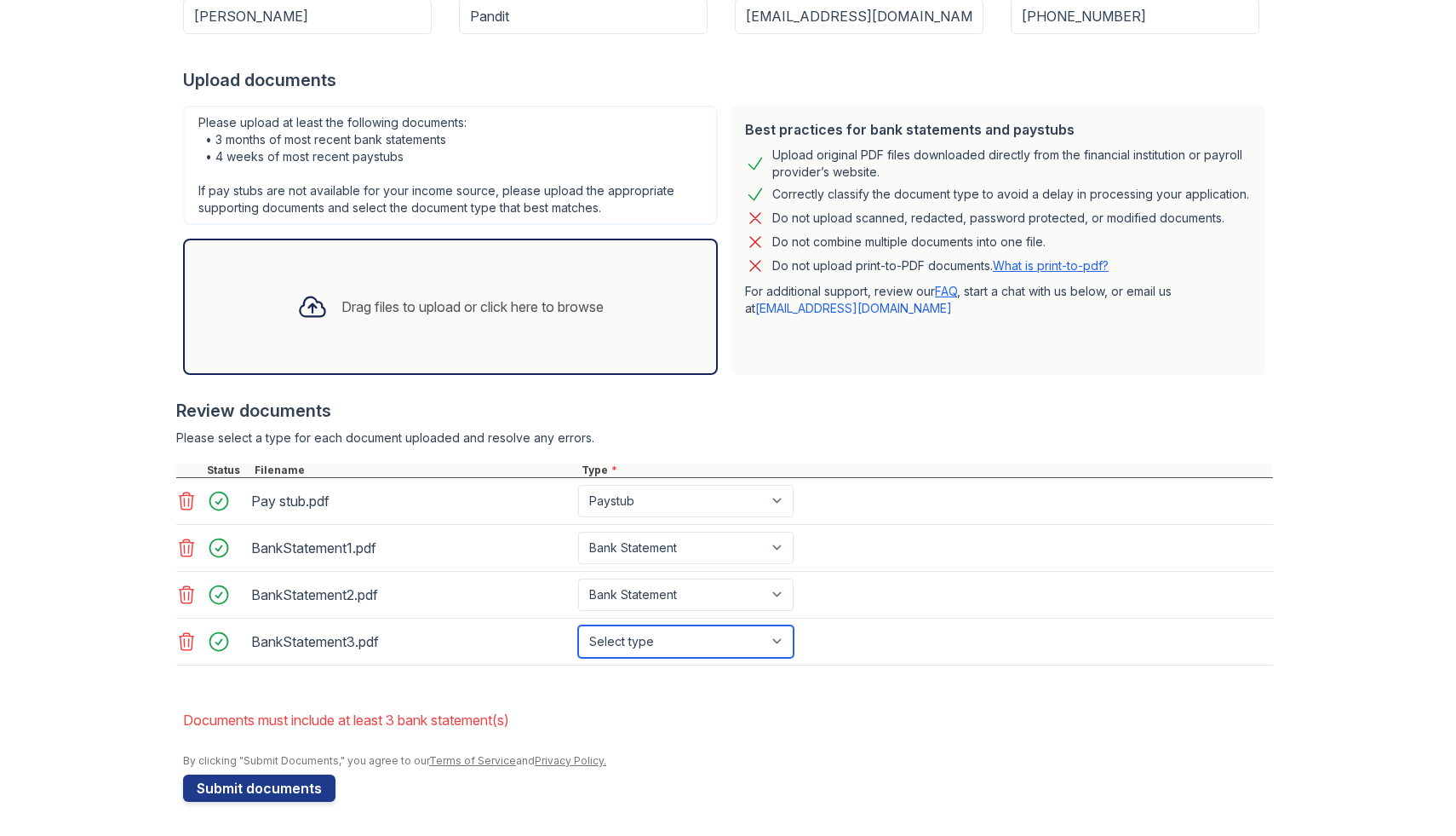
click at [579, 625] on select "Select type Paystub Bank Statement Offer Letter Tax Documents Benefit Award Let…" at bounding box center [686, 641] width 215 height 32
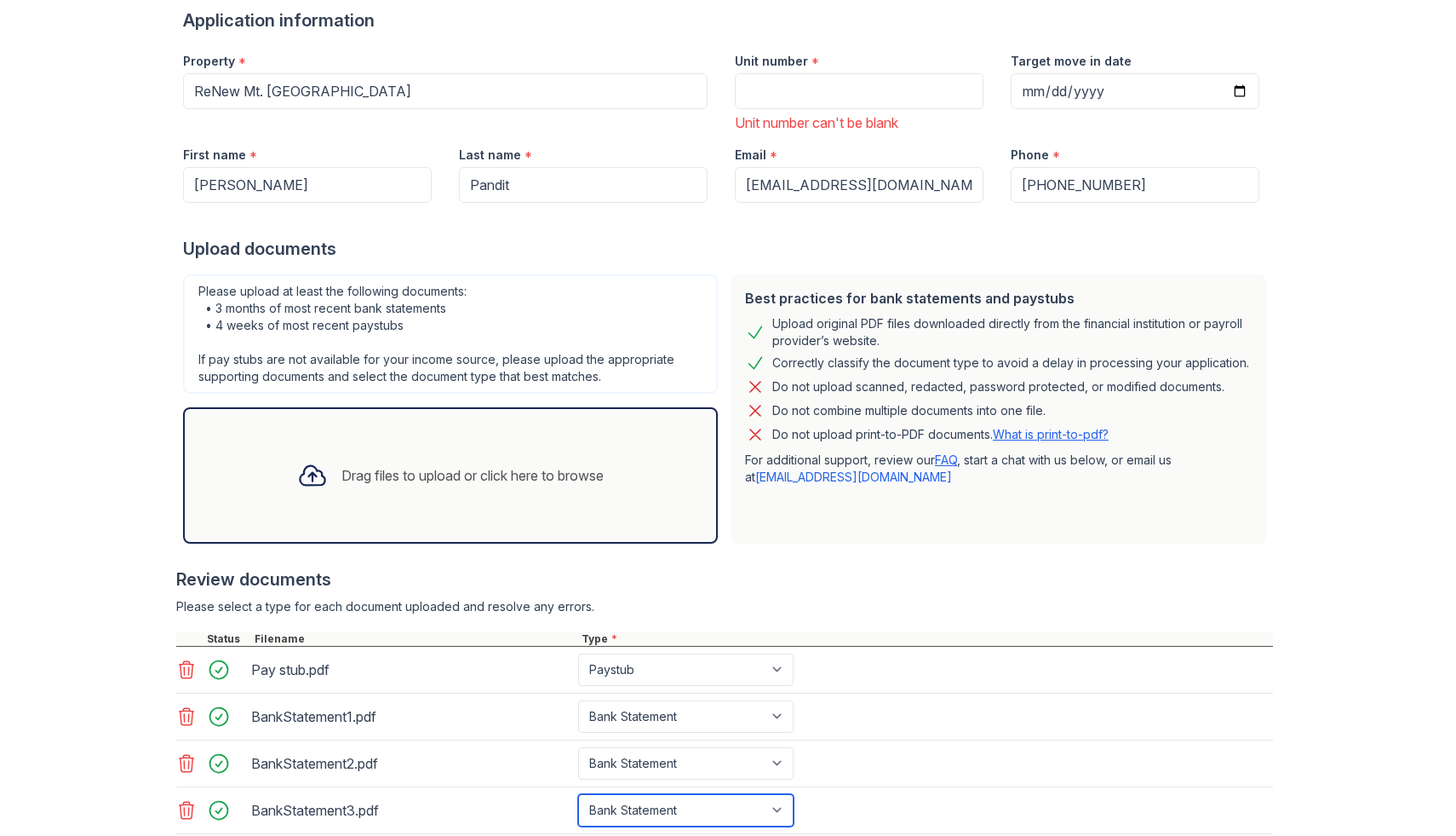
scroll to position [0, 0]
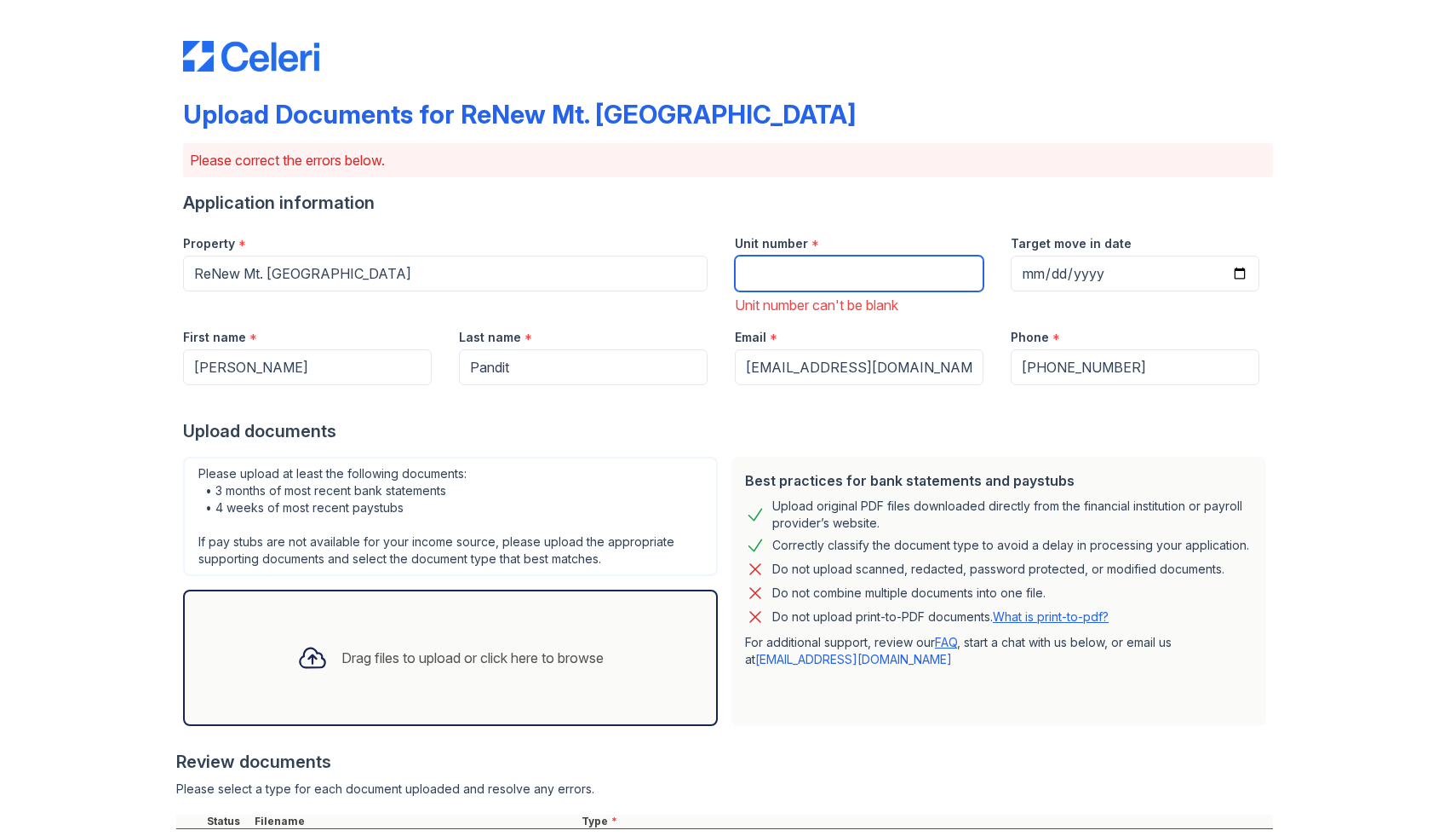
click at [792, 268] on input "Unit number" at bounding box center [859, 273] width 248 height 36
type input "1004"
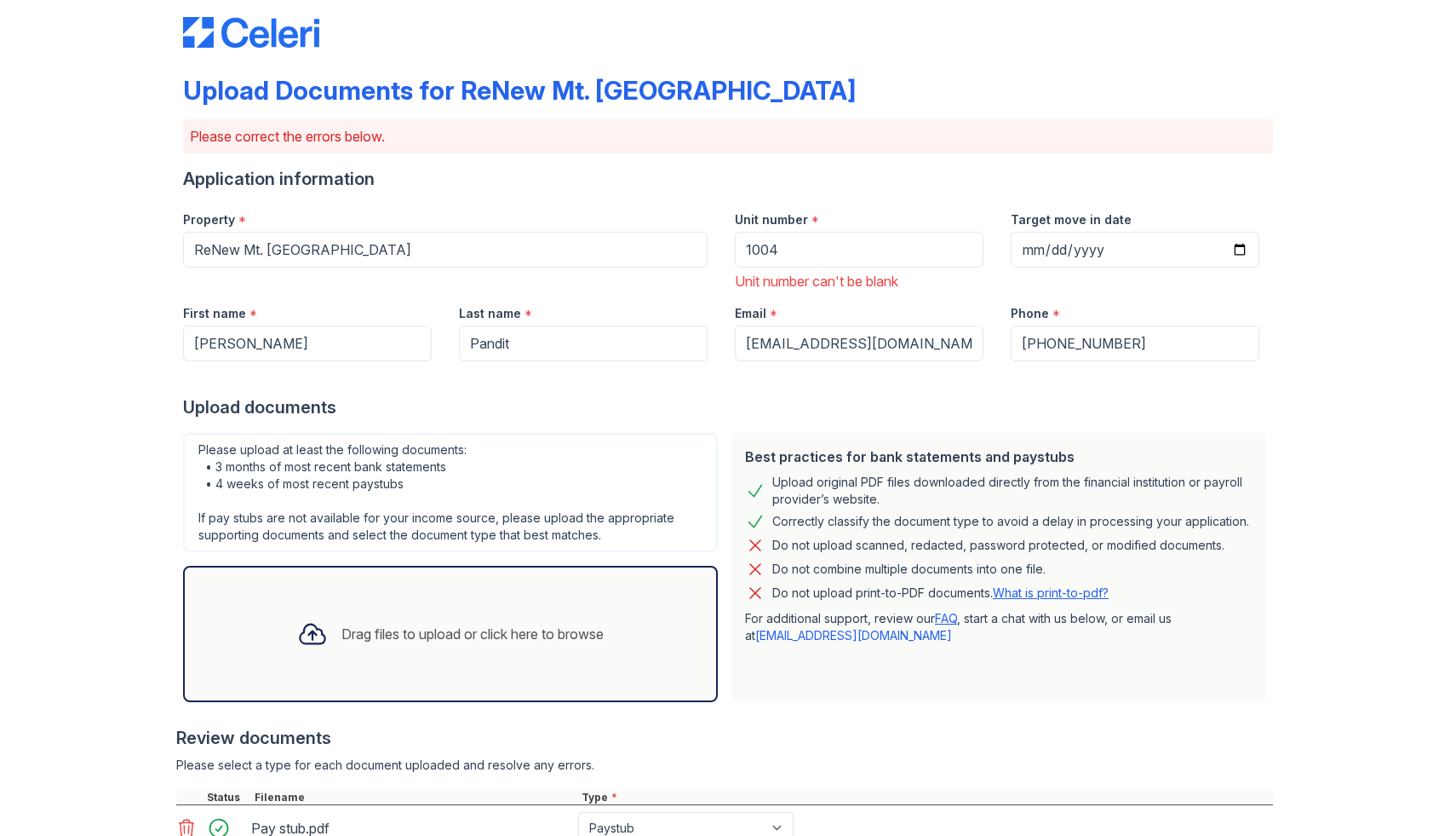
scroll to position [351, 0]
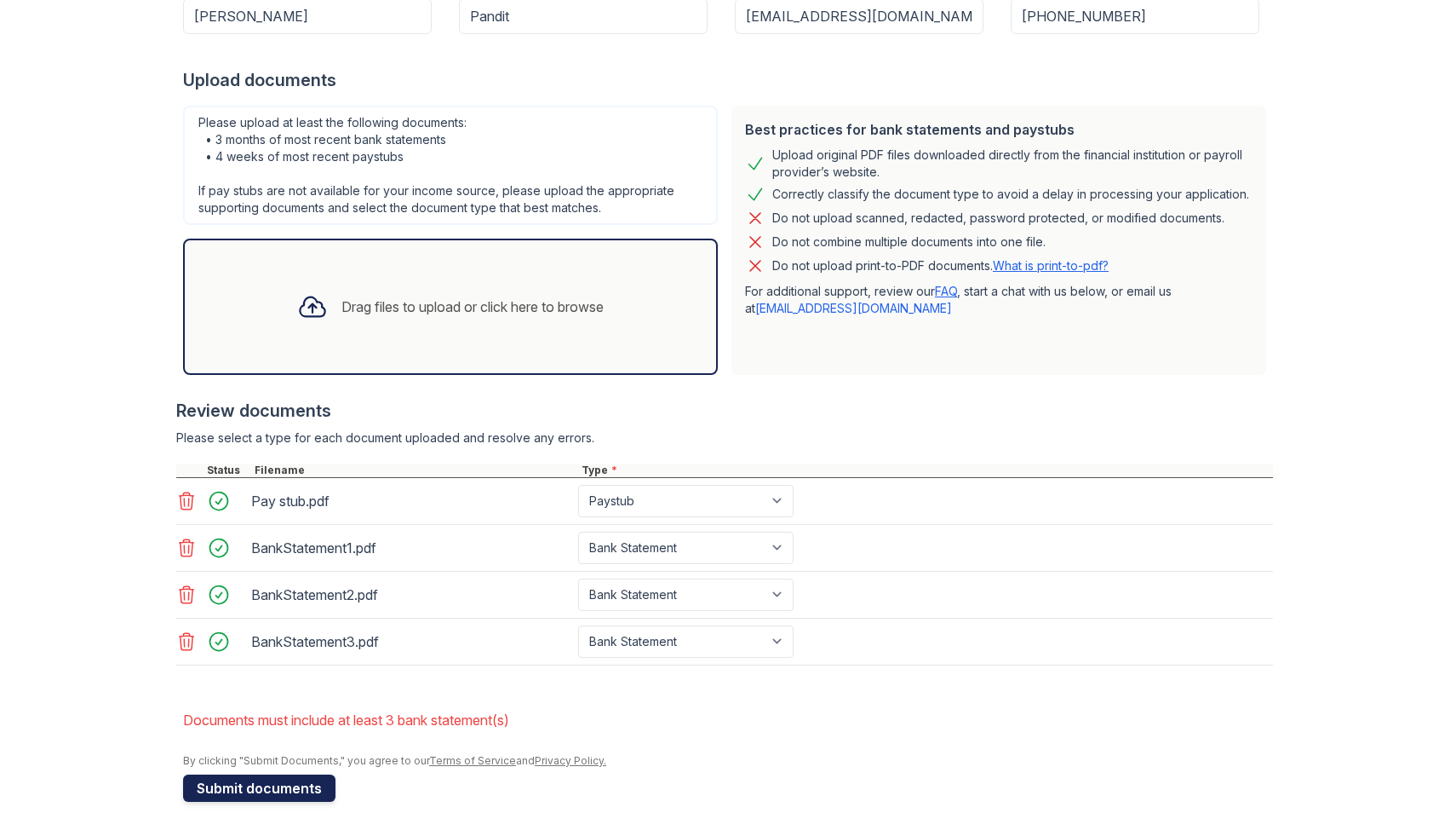
click at [308, 796] on button "Submit documents" at bounding box center [259, 788] width 153 height 27
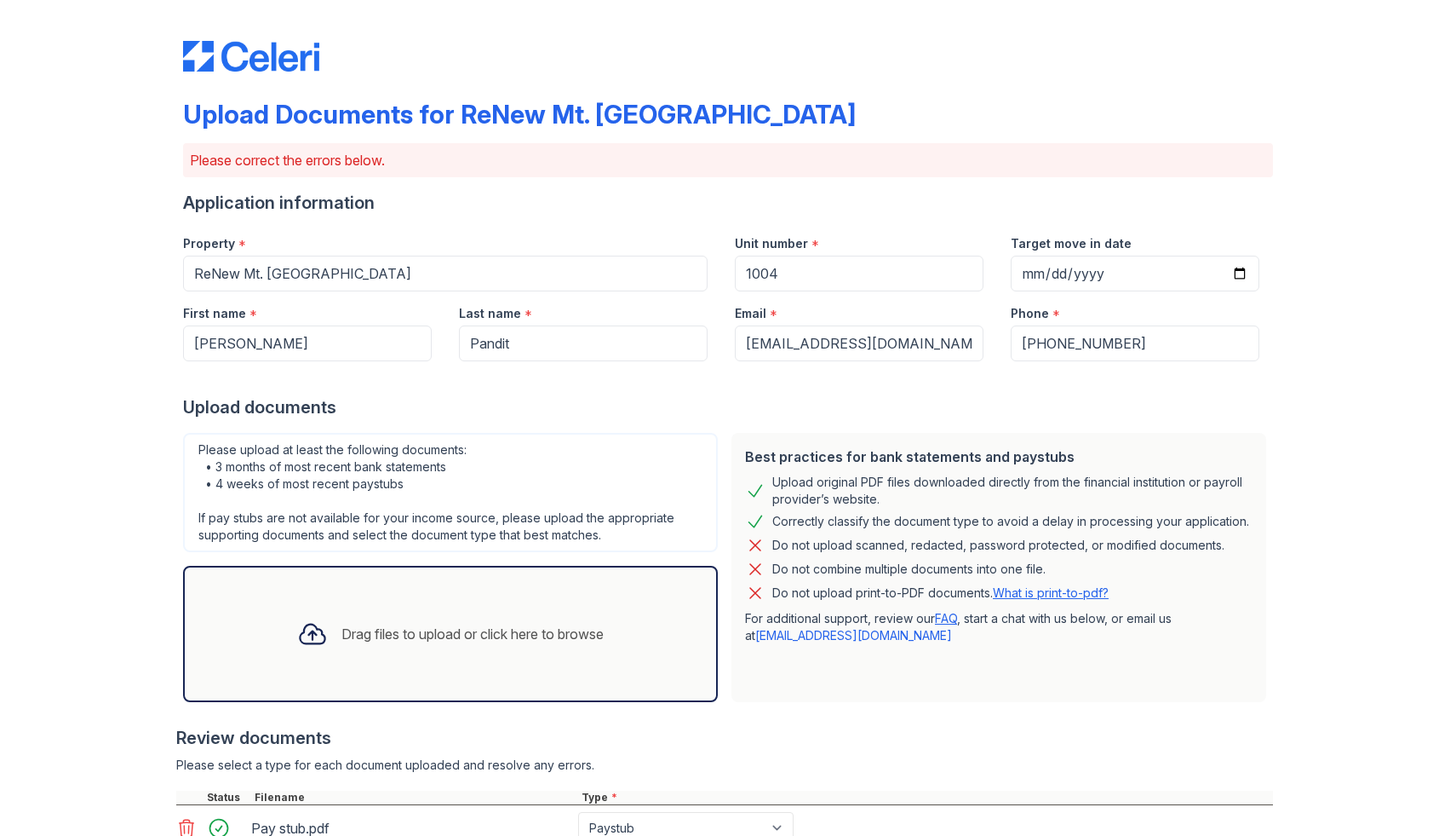
scroll to position [298, 0]
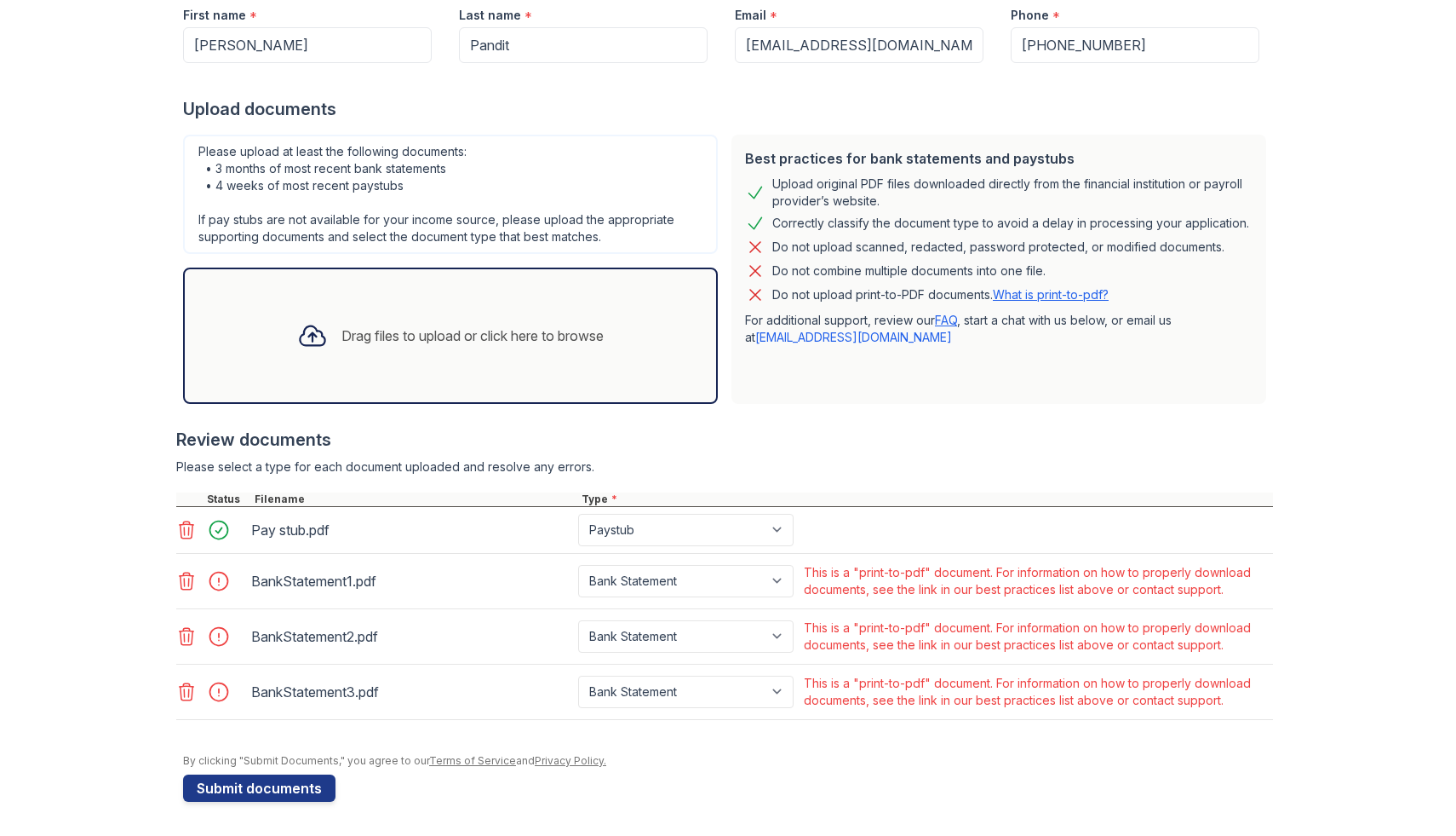
click at [181, 586] on icon at bounding box center [187, 582] width 15 height 17
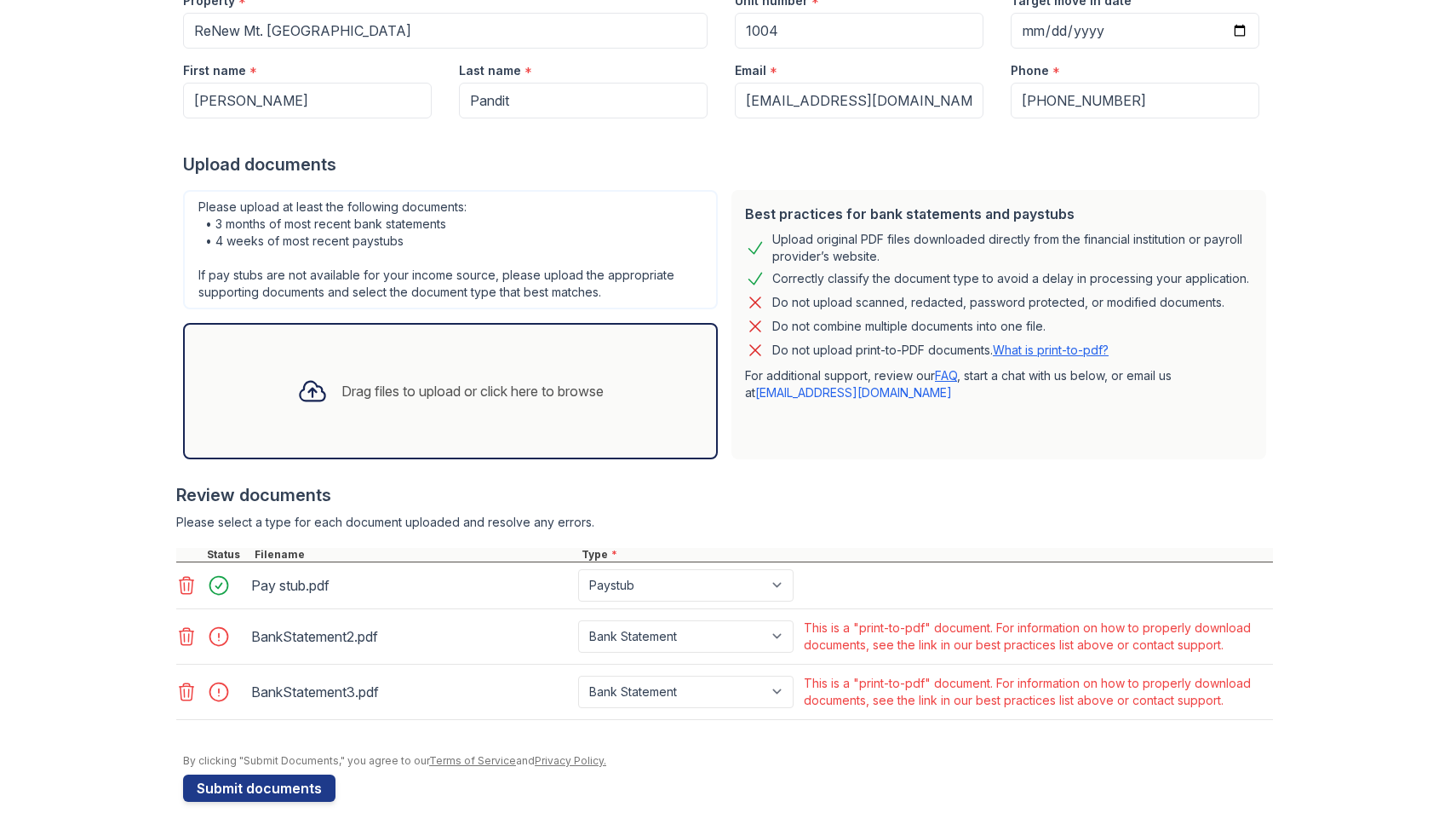
scroll to position [243, 0]
click at [184, 628] on icon at bounding box center [187, 636] width 15 height 17
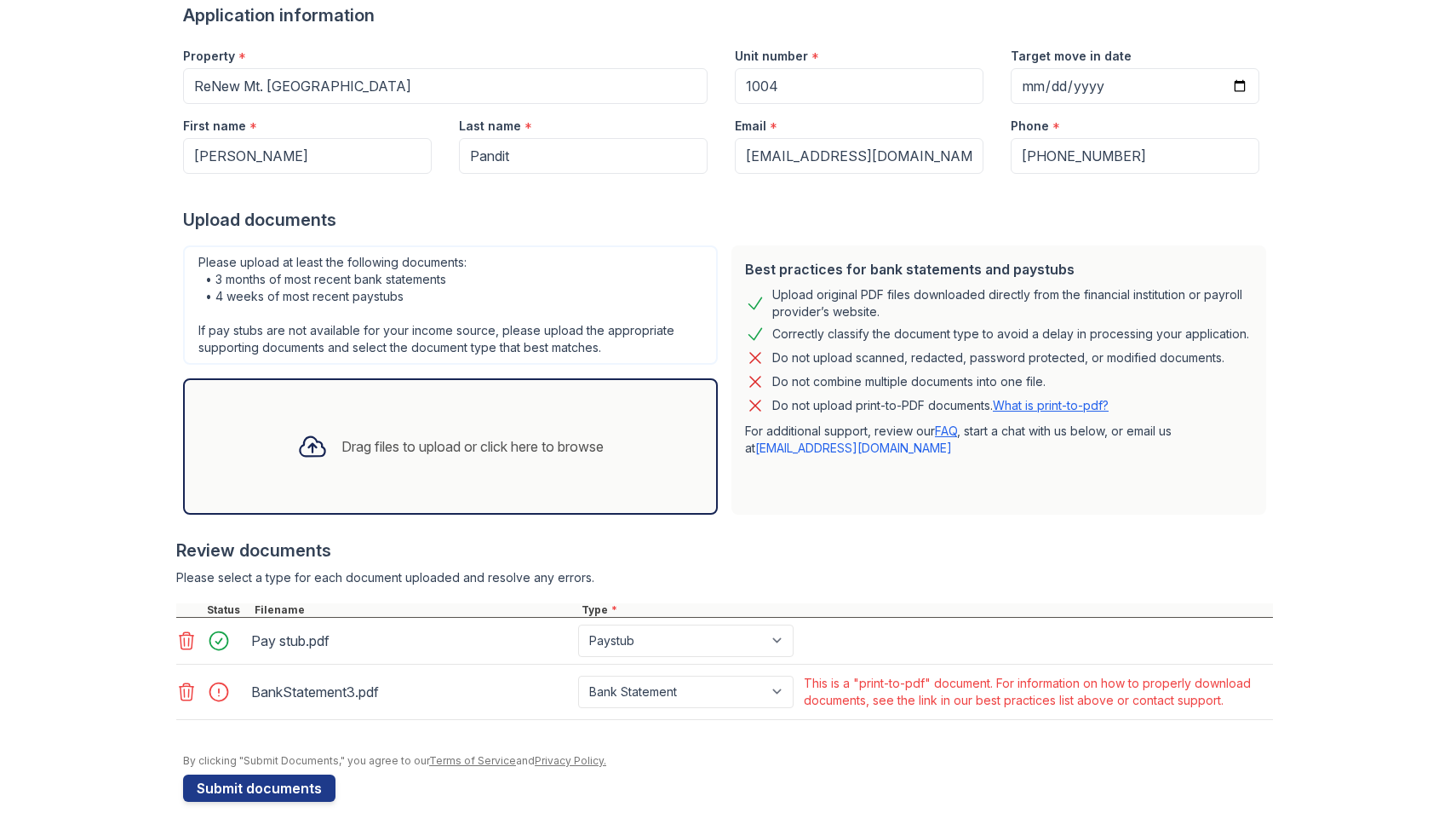
scroll to position [188, 0]
click at [184, 693] on icon at bounding box center [187, 692] width 15 height 17
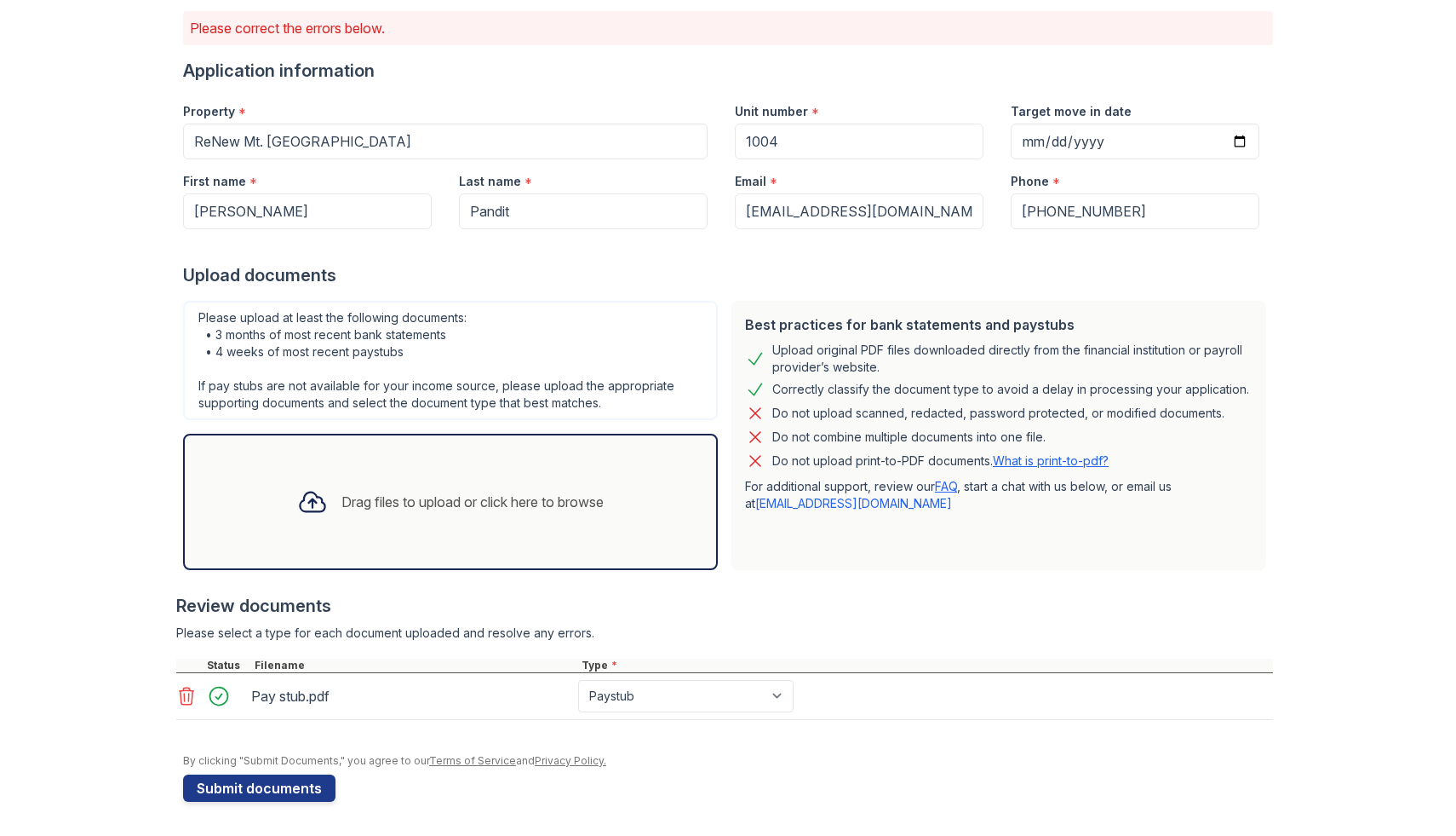
scroll to position [132, 0]
click at [317, 520] on div at bounding box center [312, 502] width 44 height 44
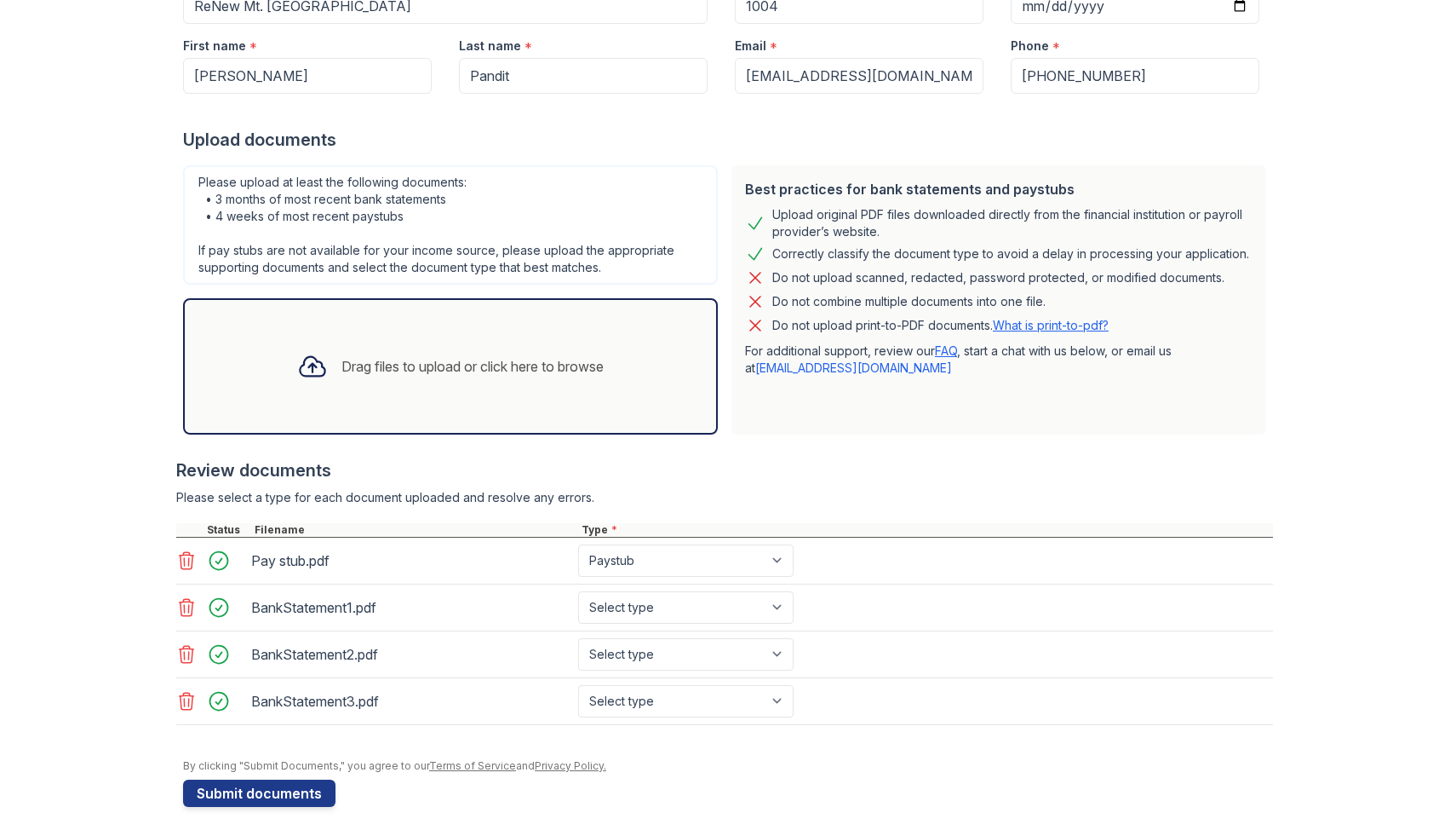
scroll to position [272, 0]
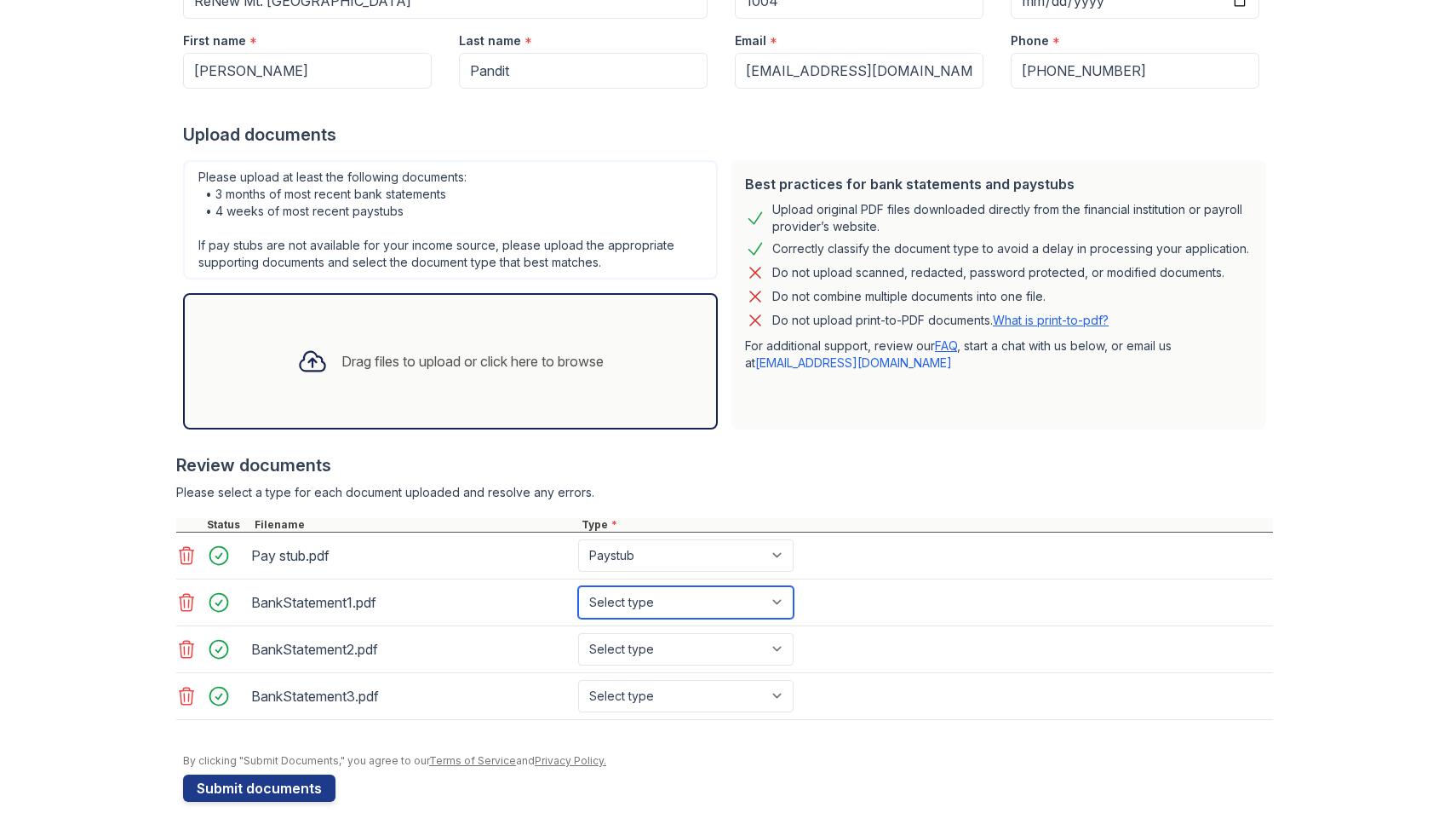
click at [643, 601] on select "Select type Paystub Bank Statement Offer Letter Tax Documents Benefit Award Let…" at bounding box center [686, 603] width 215 height 32
select select "bank_statement"
click at [579, 587] on select "Select type Paystub Bank Statement Offer Letter Tax Documents Benefit Award Let…" at bounding box center [686, 603] width 215 height 32
click at [648, 644] on select "Select type Paystub Bank Statement Offer Letter Tax Documents Benefit Award Let…" at bounding box center [686, 649] width 215 height 32
select select "bank_statement"
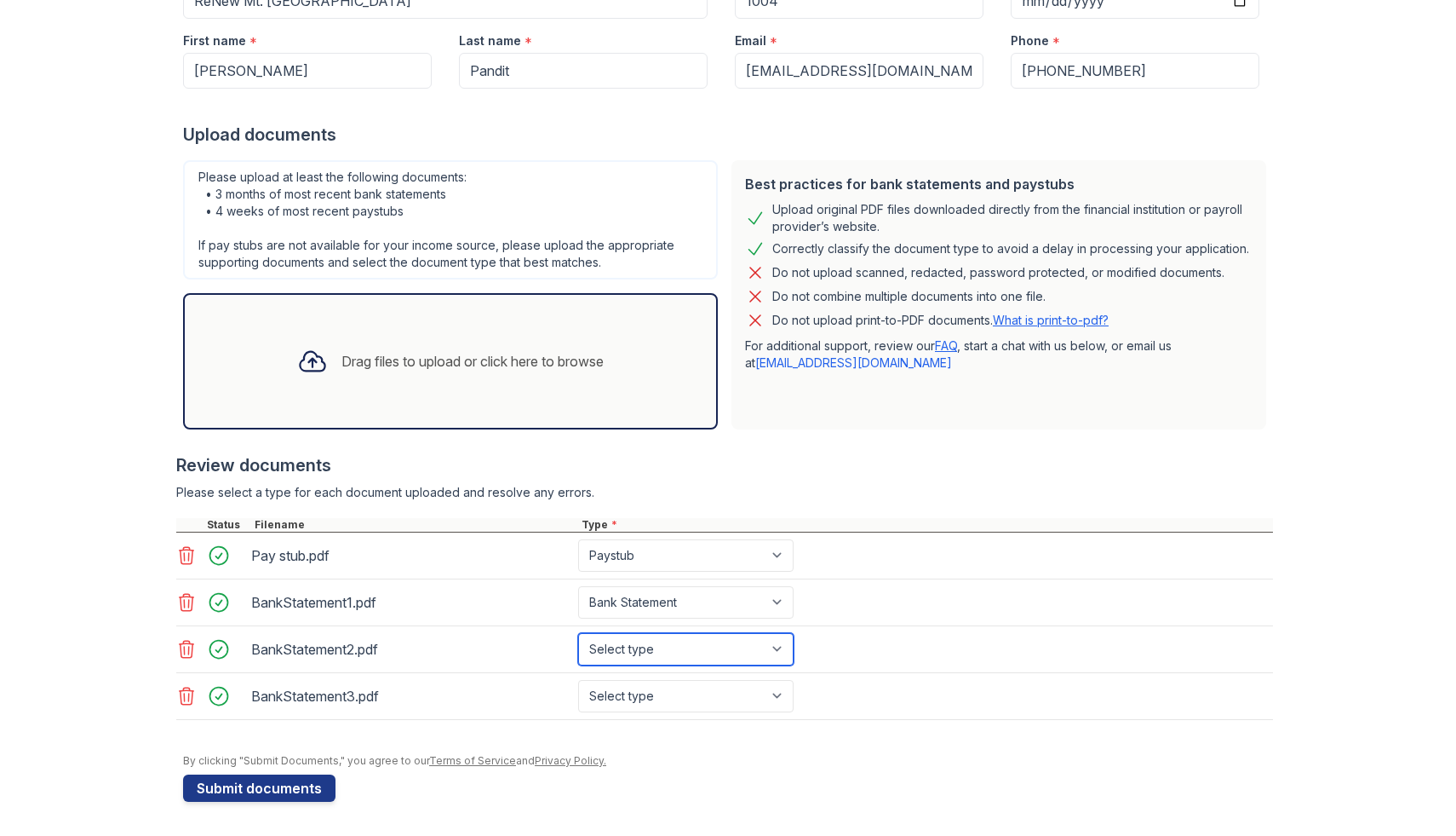
click at [579, 633] on select "Select type Paystub Bank Statement Offer Letter Tax Documents Benefit Award Let…" at bounding box center [686, 649] width 215 height 32
click at [655, 696] on select "Select type Paystub Bank Statement Offer Letter Tax Documents Benefit Award Let…" at bounding box center [686, 696] width 215 height 32
select select "bank_statement"
click at [579, 680] on select "Select type Paystub Bank Statement Offer Letter Tax Documents Benefit Award Let…" at bounding box center [686, 696] width 215 height 32
click at [216, 787] on button "Submit documents" at bounding box center [259, 788] width 153 height 27
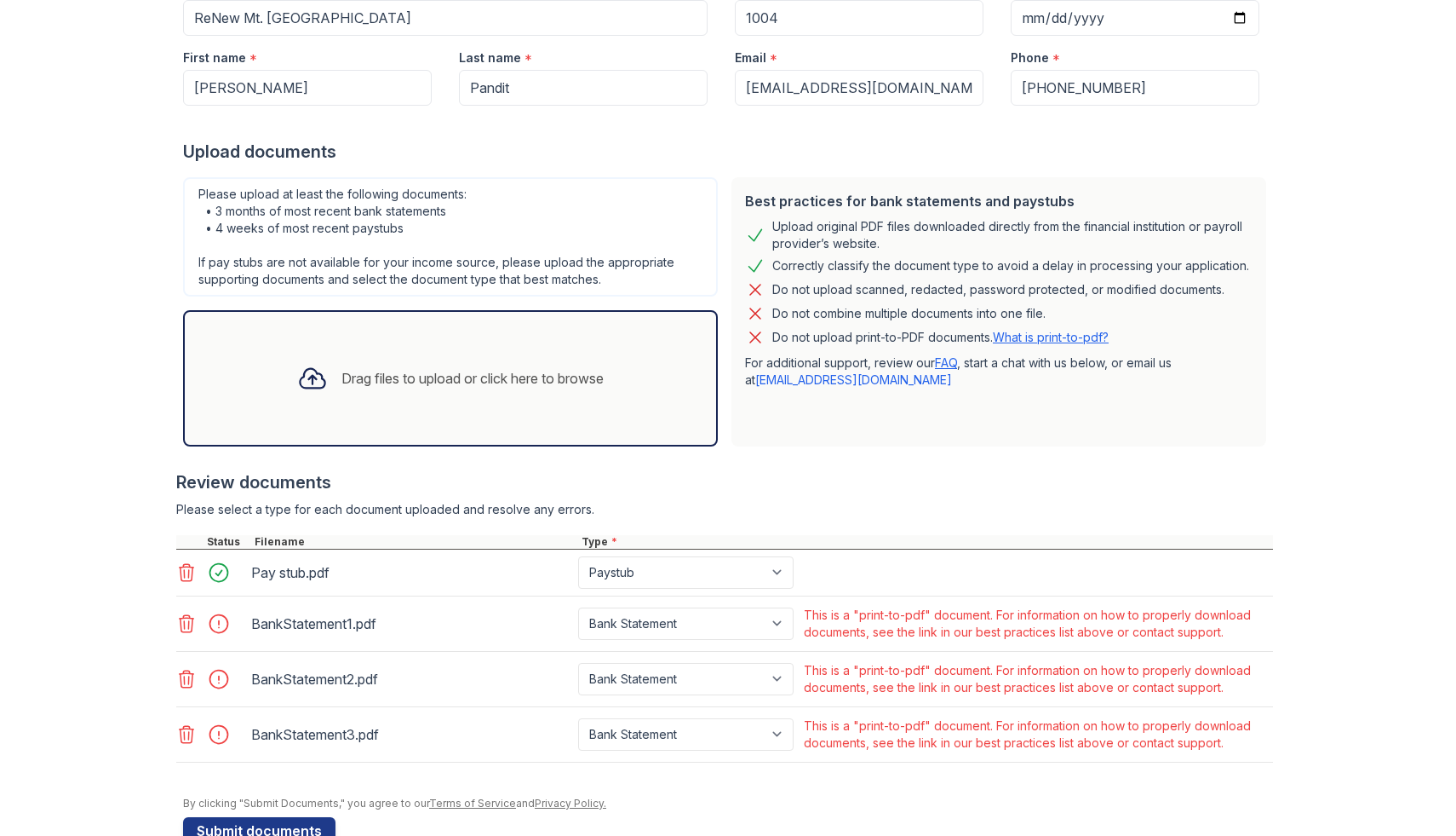
scroll to position [298, 0]
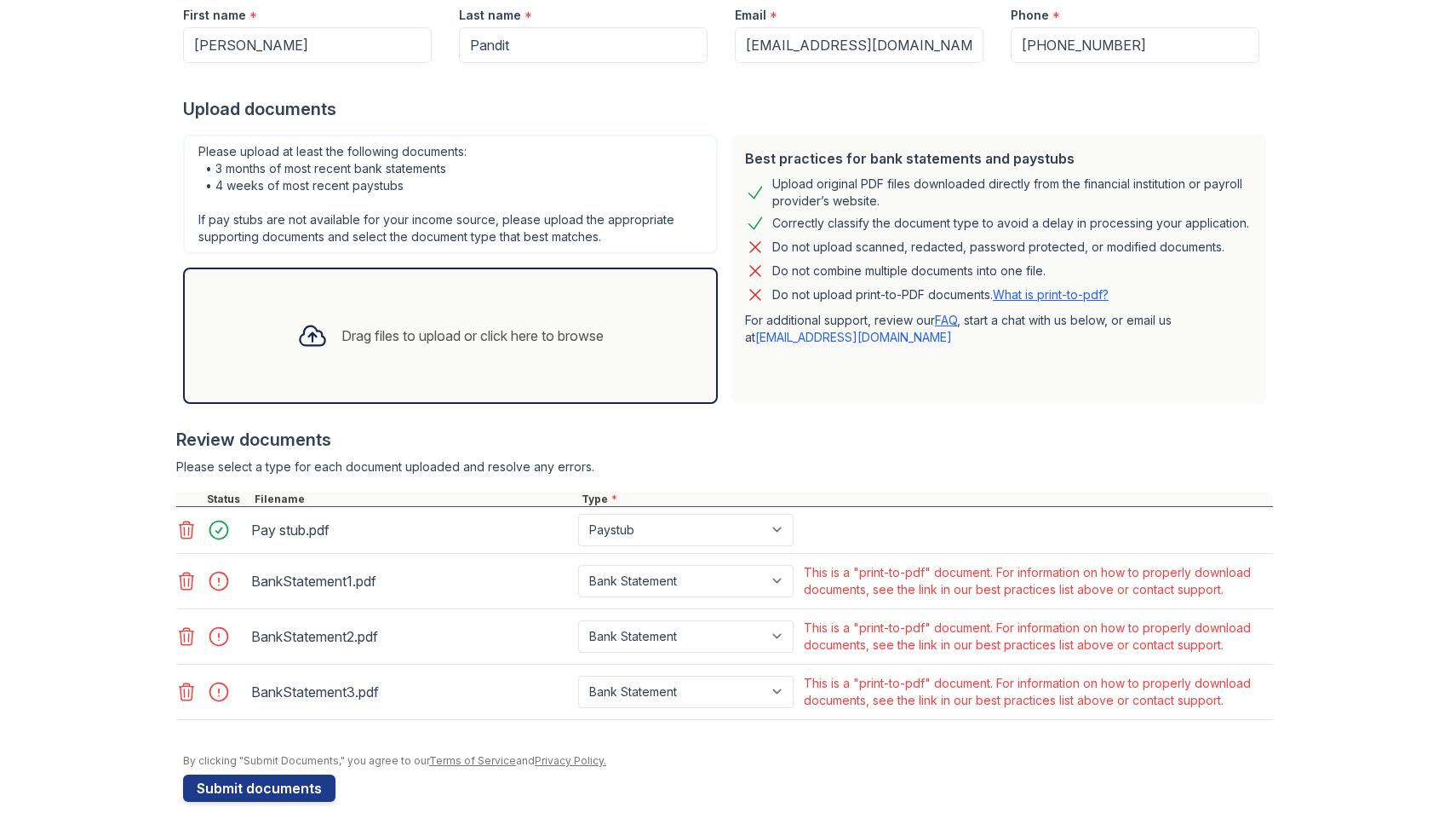
click at [192, 590] on icon at bounding box center [187, 582] width 20 height 20
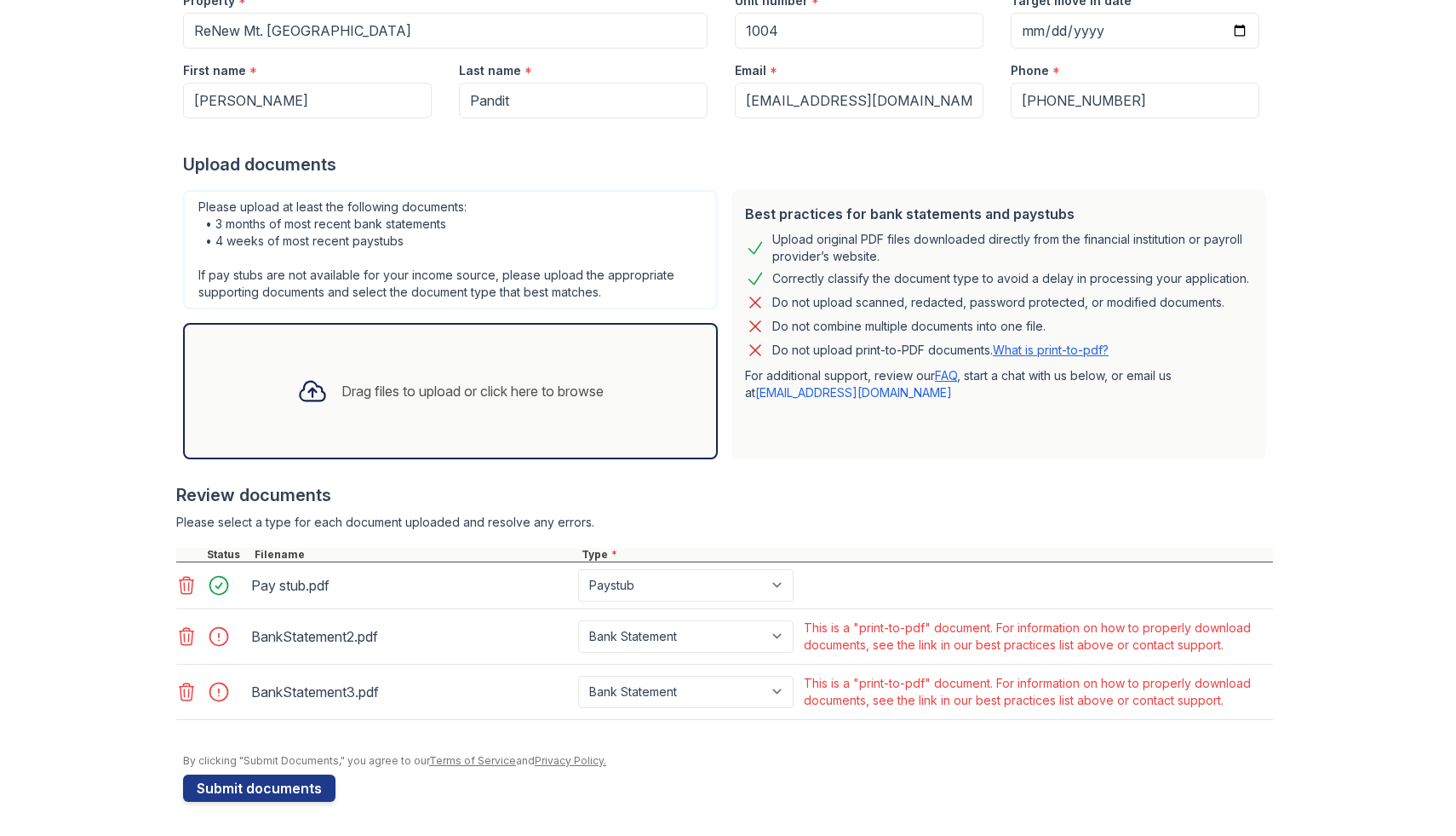
click at [189, 634] on icon at bounding box center [187, 636] width 20 height 20
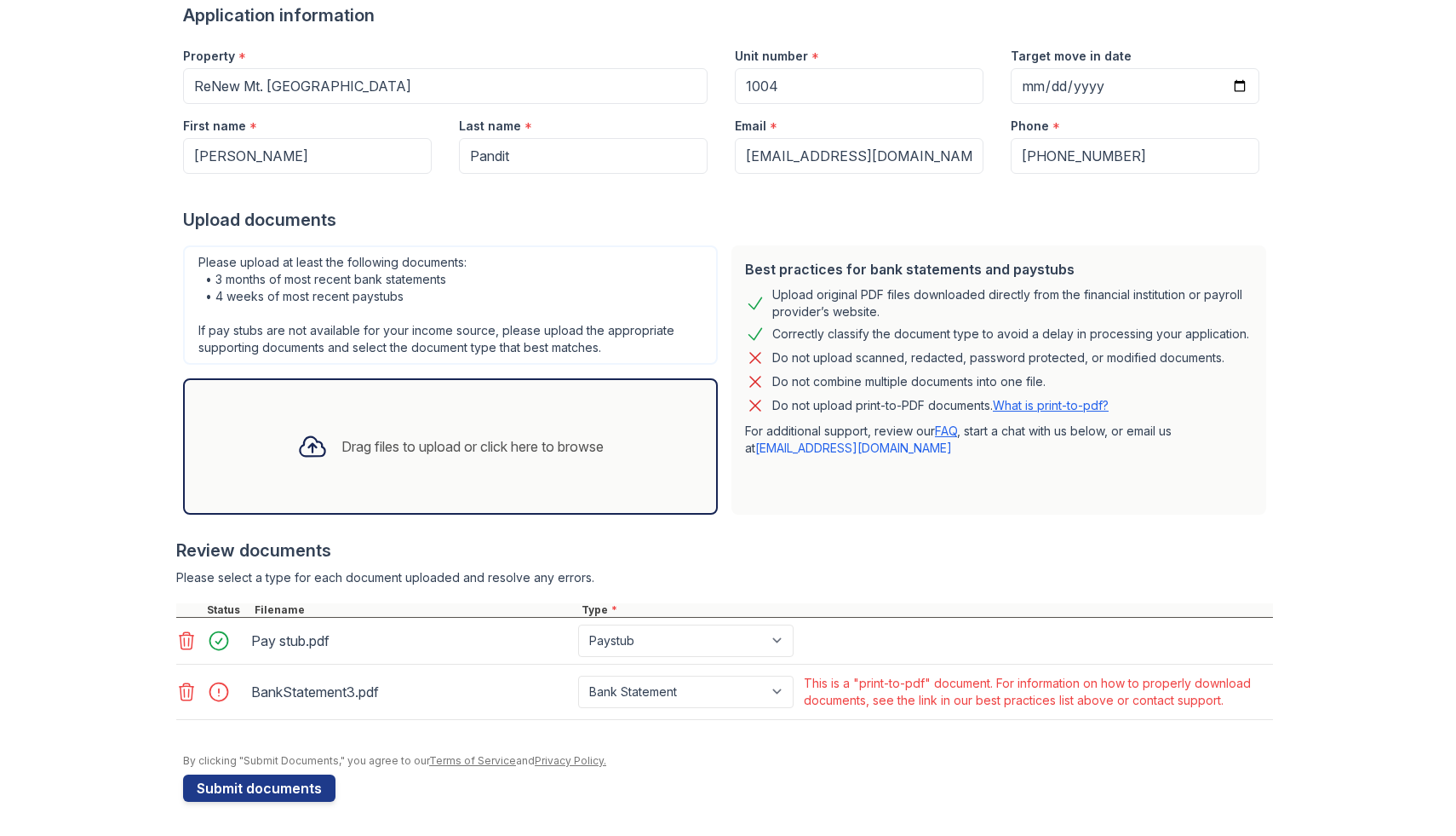
click at [186, 686] on icon at bounding box center [187, 692] width 15 height 17
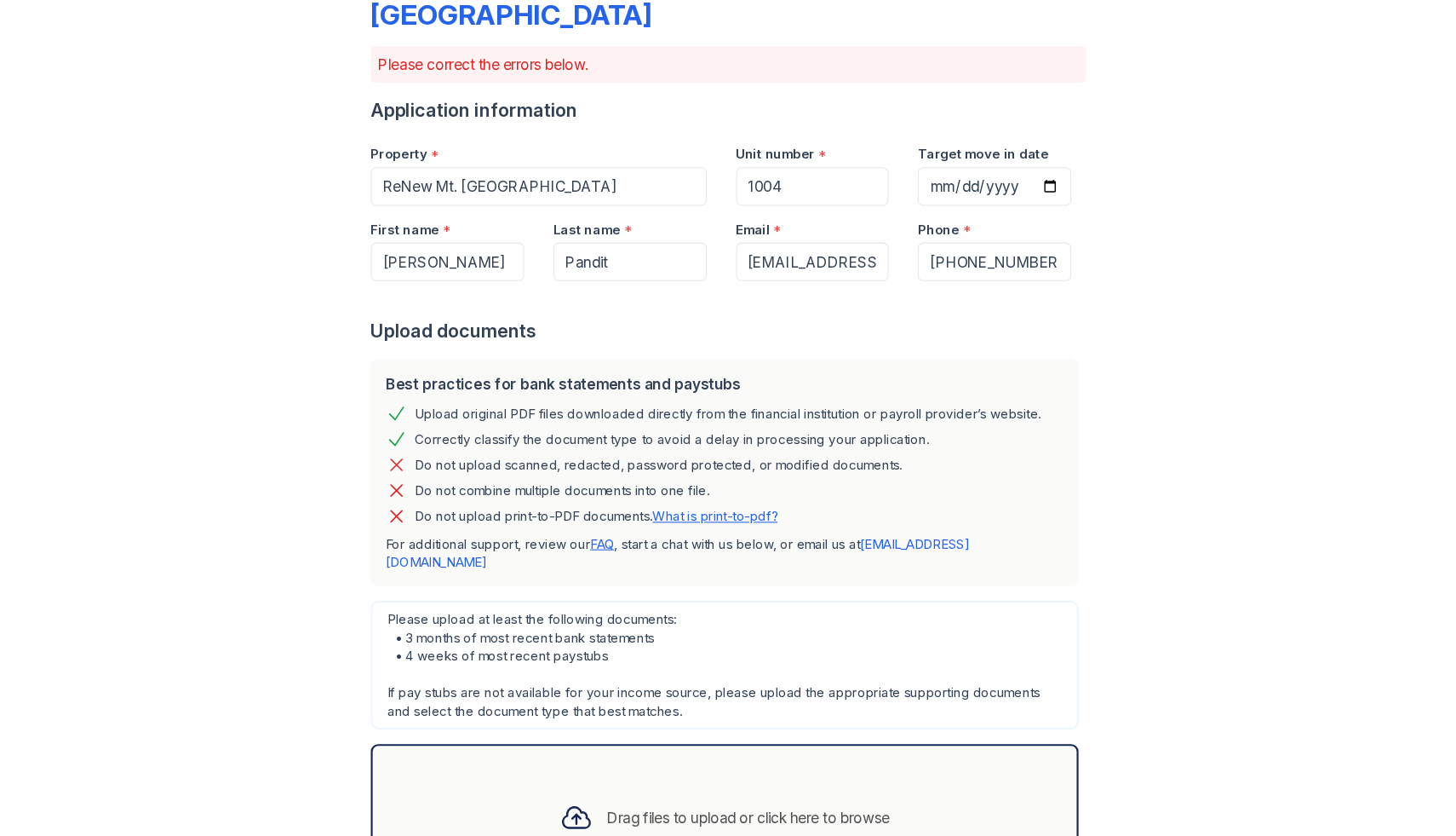
scroll to position [57, 0]
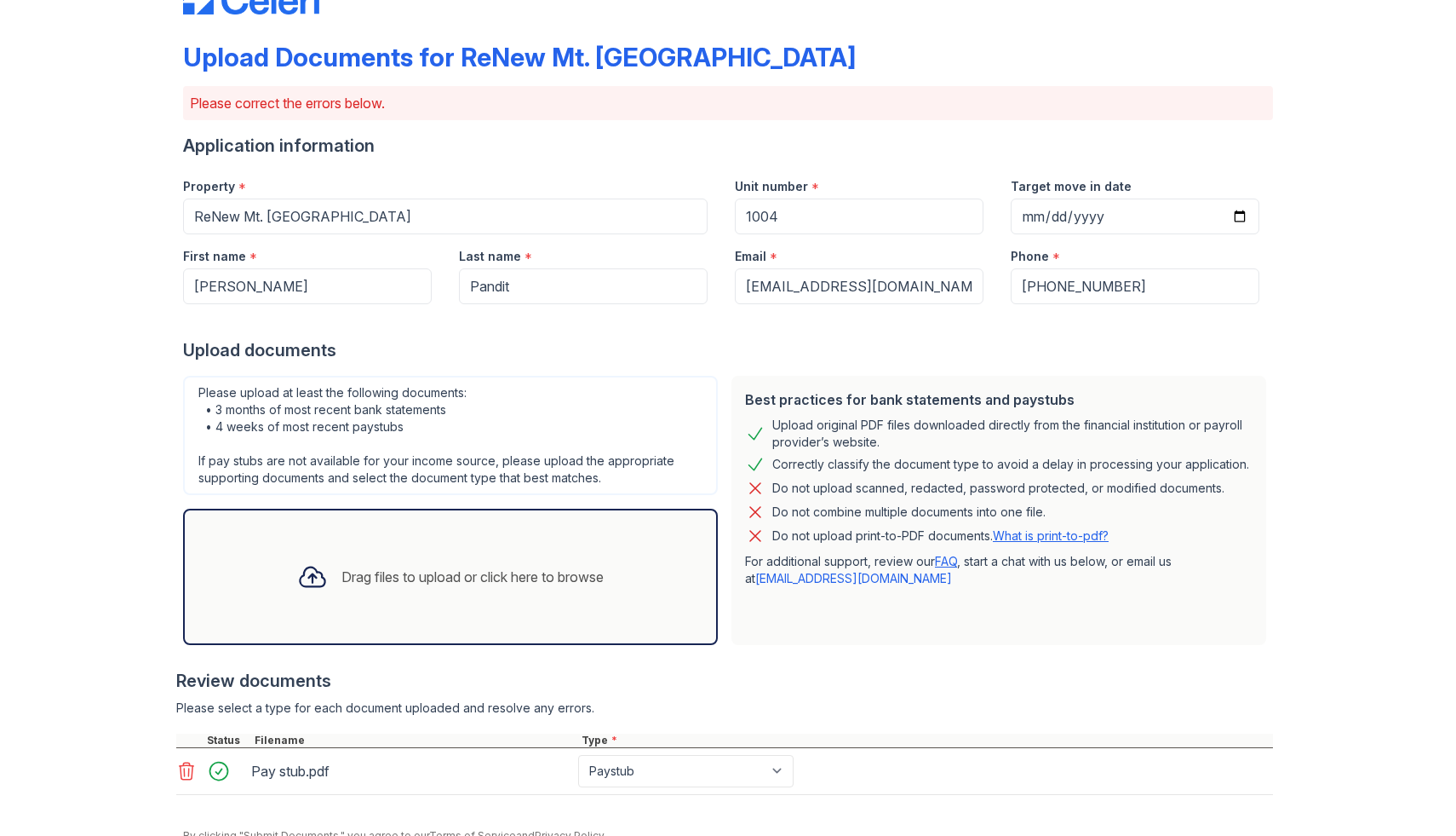
click at [428, 582] on div "Drag files to upload or click here to browse" at bounding box center [472, 577] width 262 height 20
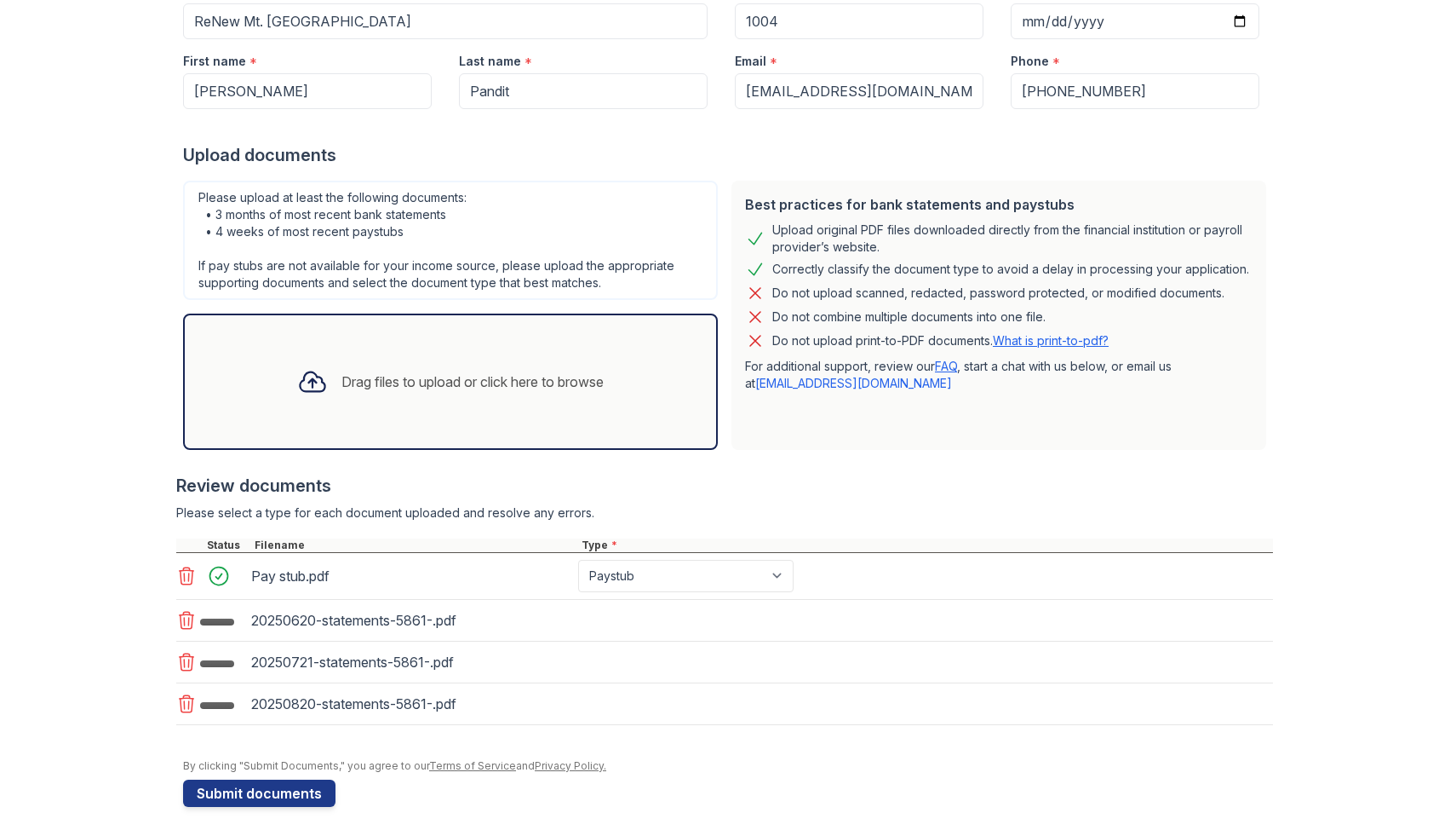
scroll to position [272, 0]
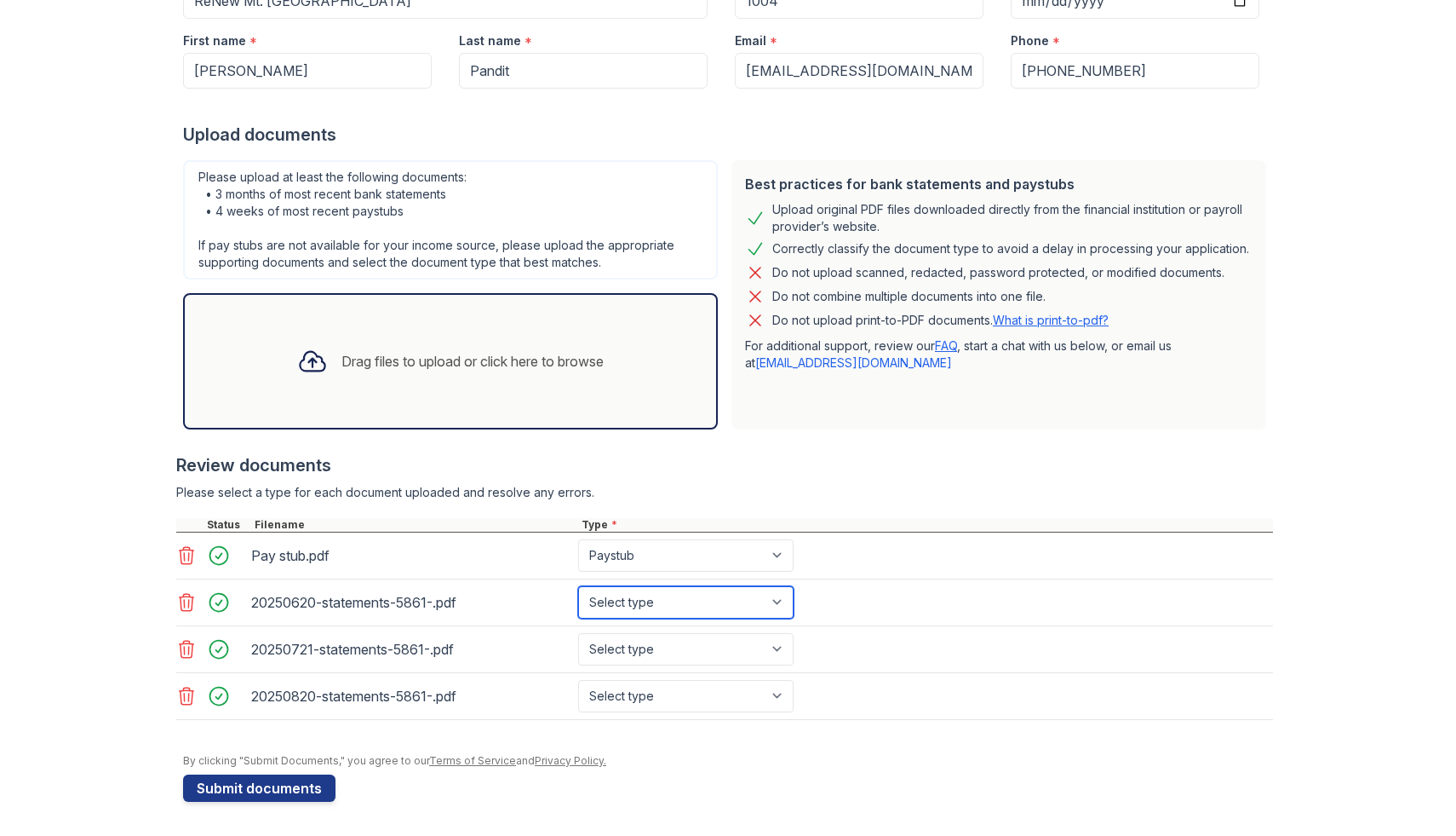
click at [655, 598] on select "Select type Paystub Bank Statement Offer Letter Tax Documents Benefit Award Let…" at bounding box center [686, 603] width 215 height 32
select select "bank_statement"
click at [579, 587] on select "Select type Paystub Bank Statement Offer Letter Tax Documents Benefit Award Let…" at bounding box center [686, 603] width 215 height 32
click at [665, 642] on select "Select type Paystub Bank Statement Offer Letter Tax Documents Benefit Award Let…" at bounding box center [686, 649] width 215 height 32
select select "bank_statement"
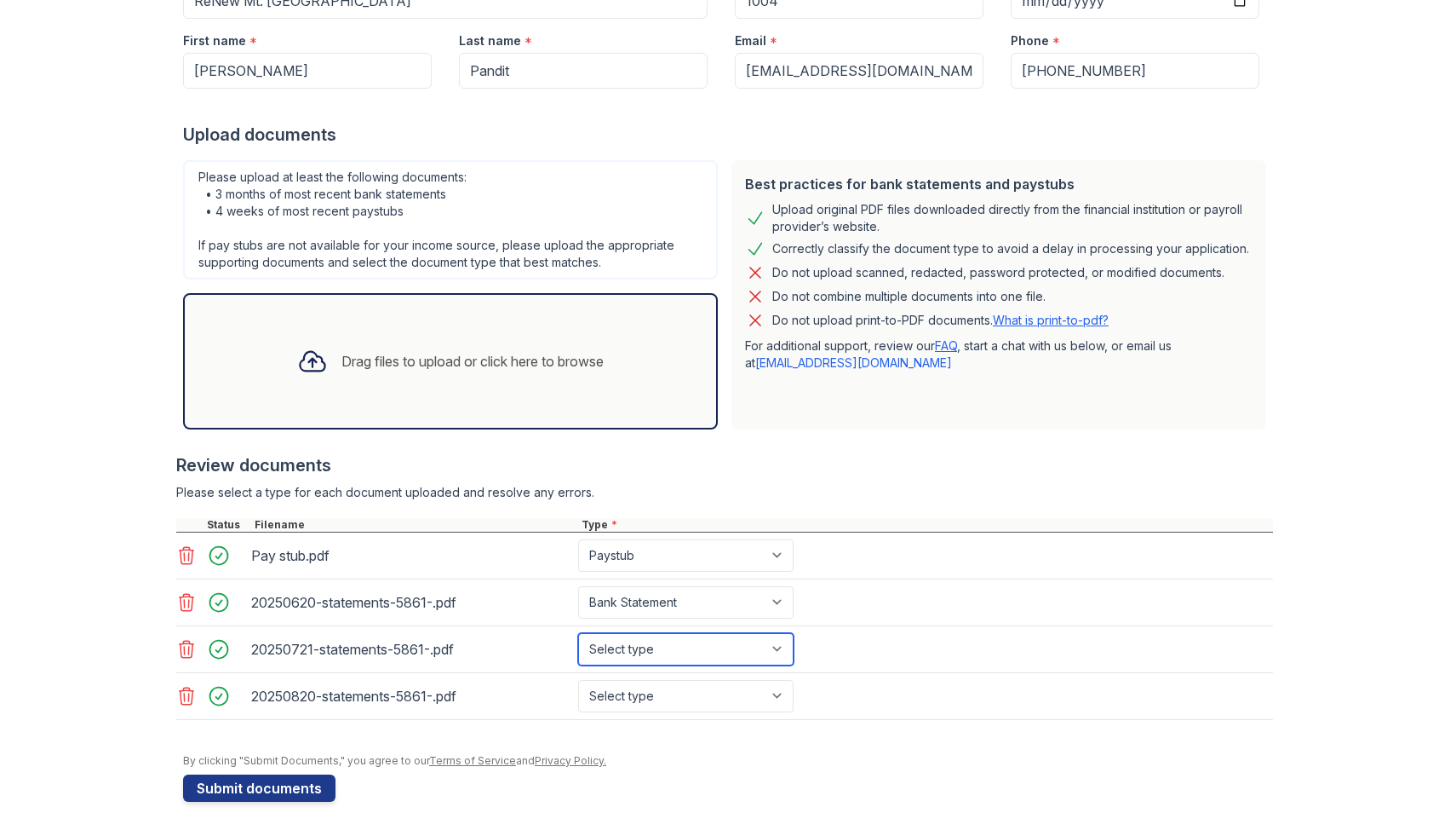
click at [579, 633] on select "Select type Paystub Bank Statement Offer Letter Tax Documents Benefit Award Let…" at bounding box center [686, 649] width 215 height 32
click at [676, 683] on select "Select type Paystub Bank Statement Offer Letter Tax Documents Benefit Award Let…" at bounding box center [686, 696] width 215 height 32
select select "bank_statement"
click at [579, 680] on select "Select type Paystub Bank Statement Offer Letter Tax Documents Benefit Award Let…" at bounding box center [686, 696] width 215 height 32
click at [245, 785] on button "Submit documents" at bounding box center [259, 788] width 153 height 27
